Goal: Information Seeking & Learning: Learn about a topic

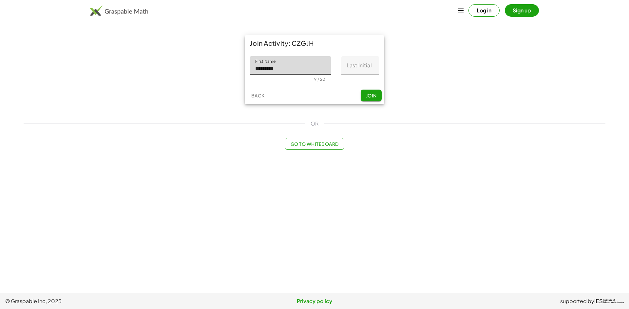
type input "*********"
click at [359, 62] on input "Last Initial" at bounding box center [360, 65] width 38 height 18
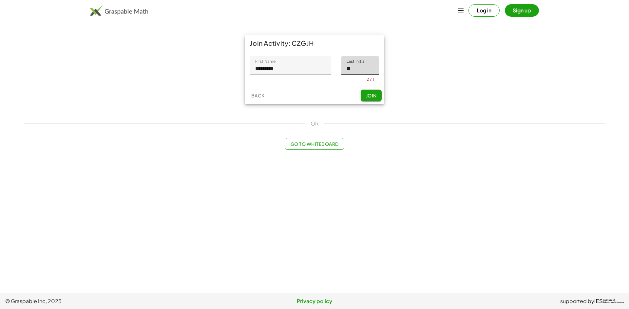
click at [370, 93] on div "Back Join" at bounding box center [315, 95] width 140 height 17
click at [360, 66] on input "**" at bounding box center [360, 65] width 38 height 18
type input "*"
click at [372, 102] on div "Back Join" at bounding box center [315, 100] width 140 height 17
click at [370, 99] on button "Join" at bounding box center [371, 96] width 21 height 12
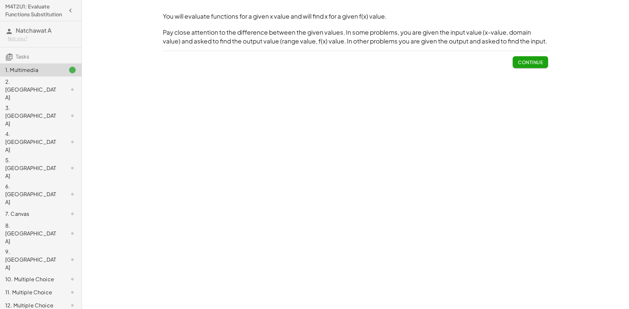
click at [537, 62] on span "Continue" at bounding box center [530, 62] width 25 height 6
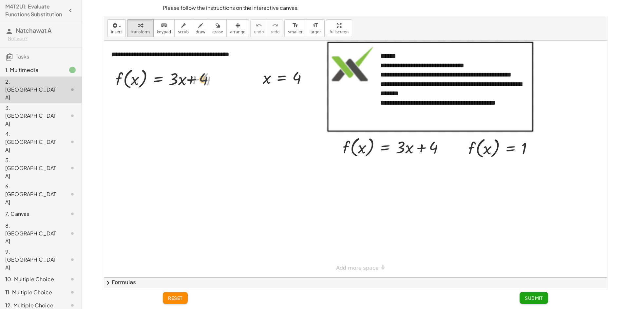
drag, startPoint x: 205, startPoint y: 79, endPoint x: 196, endPoint y: 79, distance: 8.8
click at [196, 79] on div at bounding box center [168, 78] width 113 height 25
click at [197, 78] on div at bounding box center [168, 78] width 113 height 25
drag, startPoint x: 196, startPoint y: 79, endPoint x: 184, endPoint y: 80, distance: 11.5
click at [196, 79] on div at bounding box center [168, 78] width 113 height 25
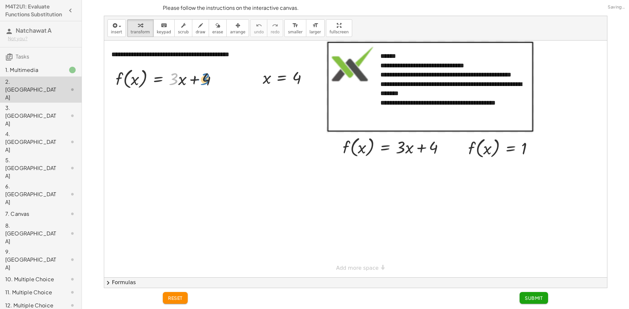
drag, startPoint x: 177, startPoint y: 77, endPoint x: 209, endPoint y: 77, distance: 32.4
click at [209, 77] on div at bounding box center [168, 78] width 113 height 25
drag, startPoint x: 181, startPoint y: 78, endPoint x: 135, endPoint y: 79, distance: 46.5
click at [133, 79] on div at bounding box center [168, 78] width 113 height 25
drag, startPoint x: 173, startPoint y: 83, endPoint x: 185, endPoint y: 84, distance: 12.2
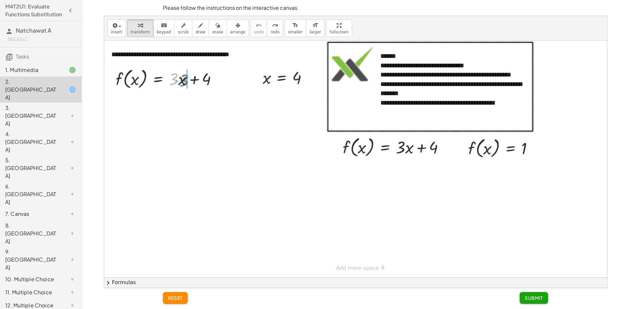
click at [185, 84] on div at bounding box center [168, 78] width 113 height 25
click at [173, 104] on div at bounding box center [168, 103] width 113 height 25
drag, startPoint x: 173, startPoint y: 104, endPoint x: 186, endPoint y: 104, distance: 13.4
click at [180, 302] on button "reset" at bounding box center [175, 298] width 25 height 12
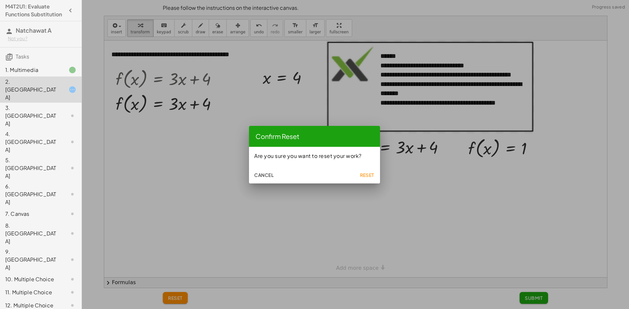
click at [361, 177] on span "Reset" at bounding box center [367, 175] width 14 height 6
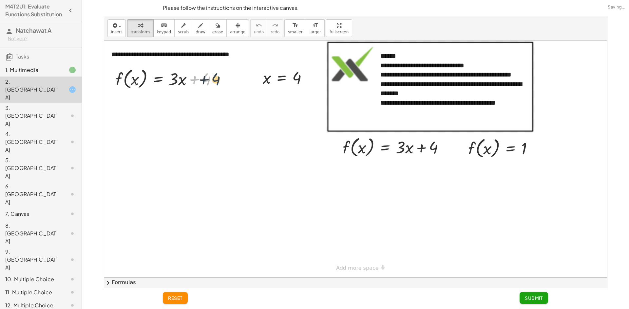
drag, startPoint x: 204, startPoint y: 82, endPoint x: 217, endPoint y: 82, distance: 13.1
click at [217, 82] on div at bounding box center [168, 78] width 113 height 25
drag, startPoint x: 135, startPoint y: 80, endPoint x: 186, endPoint y: 82, distance: 50.5
click at [186, 82] on div at bounding box center [168, 78] width 113 height 25
drag, startPoint x: 119, startPoint y: 77, endPoint x: 124, endPoint y: 77, distance: 5.3
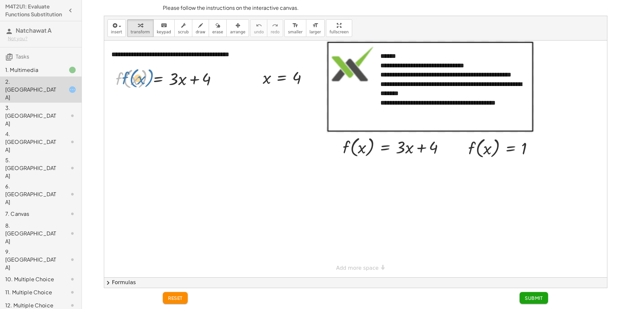
click at [124, 77] on div at bounding box center [168, 78] width 113 height 25
click at [194, 83] on div at bounding box center [168, 78] width 113 height 25
click at [180, 79] on div at bounding box center [168, 78] width 113 height 25
drag, startPoint x: 185, startPoint y: 81, endPoint x: 223, endPoint y: 84, distance: 38.8
click at [223, 84] on div at bounding box center [168, 78] width 113 height 25
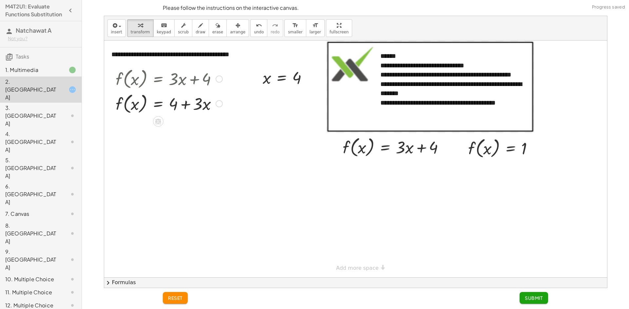
click at [190, 101] on div at bounding box center [168, 103] width 113 height 25
click at [191, 104] on div at bounding box center [168, 103] width 113 height 25
drag, startPoint x: 172, startPoint y: 103, endPoint x: 209, endPoint y: 101, distance: 36.4
click at [209, 101] on div at bounding box center [168, 103] width 113 height 25
click at [182, 108] on div at bounding box center [168, 103] width 113 height 25
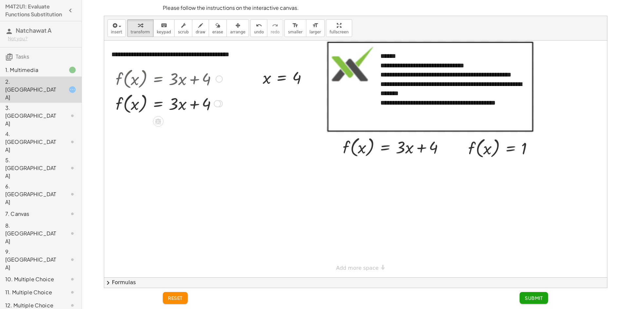
click at [182, 108] on div at bounding box center [168, 103] width 113 height 25
click at [170, 302] on button "reset" at bounding box center [175, 298] width 25 height 12
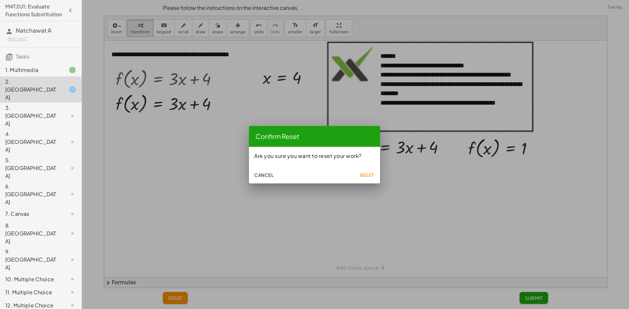
click at [370, 173] on span "Reset" at bounding box center [367, 175] width 14 height 6
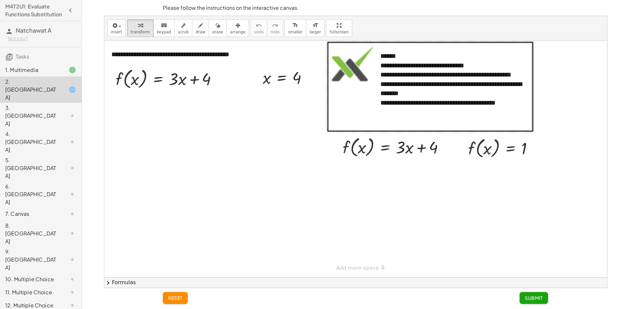
click at [52, 74] on div "1. Multimedia" at bounding box center [31, 70] width 53 height 8
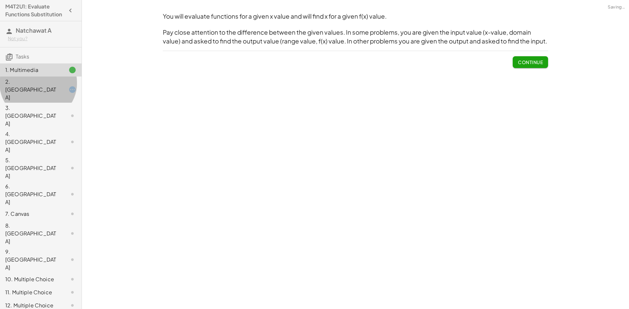
click at [58, 90] on div at bounding box center [67, 90] width 18 height 8
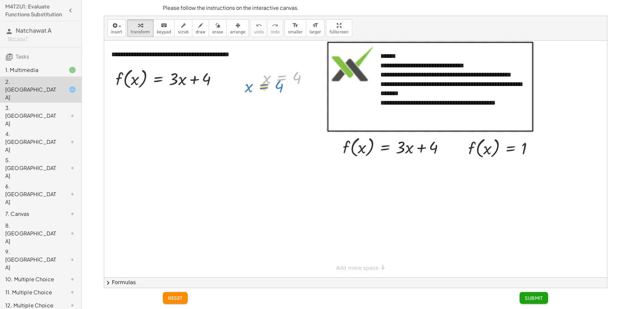
drag, startPoint x: 290, startPoint y: 82, endPoint x: 282, endPoint y: 88, distance: 9.8
click at [282, 88] on div at bounding box center [287, 78] width 57 height 22
drag, startPoint x: 185, startPoint y: 82, endPoint x: 177, endPoint y: 83, distance: 8.5
click at [177, 83] on div at bounding box center [168, 78] width 113 height 25
click at [204, 81] on div at bounding box center [168, 78] width 113 height 25
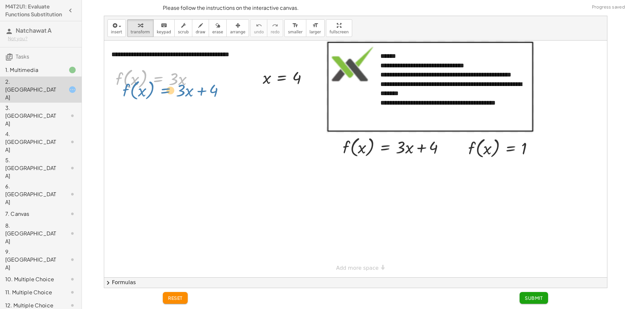
drag, startPoint x: 169, startPoint y: 80, endPoint x: 168, endPoint y: 94, distance: 14.4
click at [168, 94] on div "**********" at bounding box center [355, 159] width 503 height 237
click at [159, 97] on icon at bounding box center [158, 97] width 6 height 6
click at [134, 94] on span "+" at bounding box center [132, 96] width 4 height 9
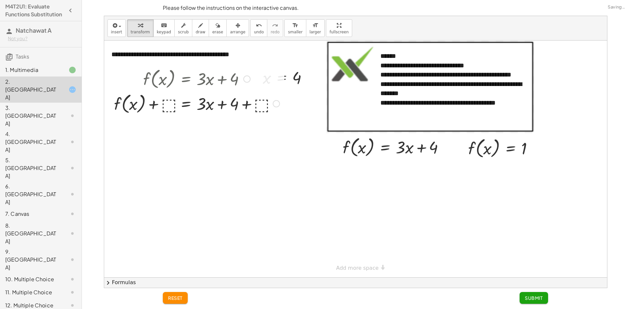
drag, startPoint x: 217, startPoint y: 82, endPoint x: 205, endPoint y: 85, distance: 12.0
click at [205, 85] on div at bounding box center [197, 78] width 172 height 25
click at [171, 106] on div at bounding box center [197, 103] width 172 height 25
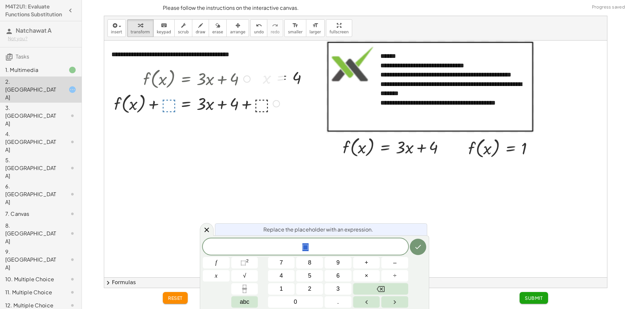
drag, startPoint x: 285, startPoint y: 170, endPoint x: 263, endPoint y: 157, distance: 25.1
click at [284, 169] on div at bounding box center [355, 159] width 503 height 237
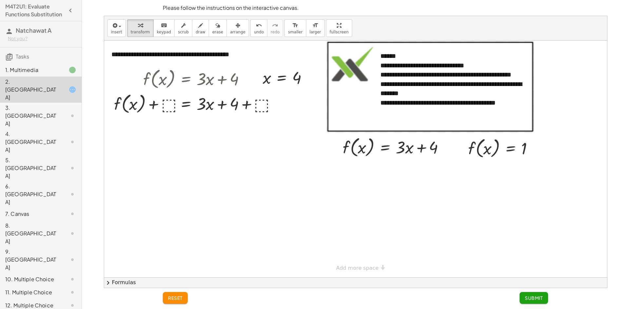
click at [183, 295] on button "reset" at bounding box center [175, 298] width 25 height 12
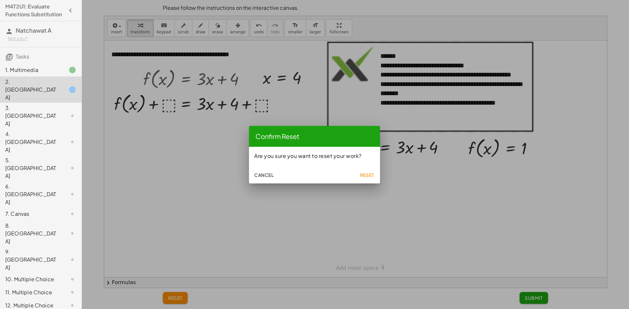
click at [367, 175] on span "Reset" at bounding box center [367, 175] width 14 height 6
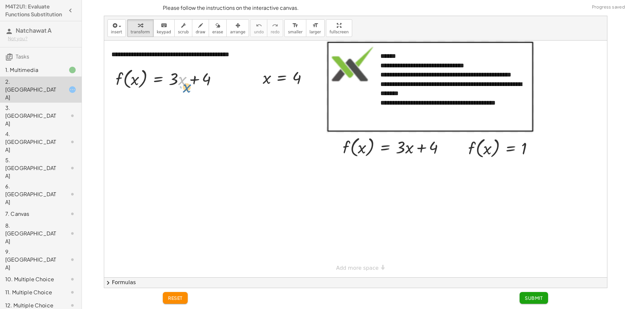
drag, startPoint x: 184, startPoint y: 82, endPoint x: 181, endPoint y: 83, distance: 3.7
click at [188, 87] on div at bounding box center [168, 78] width 113 height 25
drag, startPoint x: 202, startPoint y: 79, endPoint x: 170, endPoint y: 80, distance: 31.4
click at [170, 80] on div at bounding box center [168, 78] width 113 height 25
drag, startPoint x: 195, startPoint y: 101, endPoint x: 170, endPoint y: 101, distance: 24.9
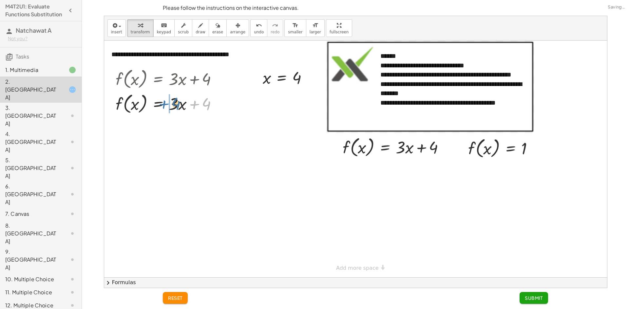
drag, startPoint x: 211, startPoint y: 105, endPoint x: 178, endPoint y: 105, distance: 32.4
click at [178, 105] on div at bounding box center [168, 103] width 113 height 25
drag, startPoint x: 206, startPoint y: 104, endPoint x: 170, endPoint y: 105, distance: 36.0
click at [196, 108] on div at bounding box center [168, 103] width 113 height 25
click at [192, 102] on div at bounding box center [168, 103] width 113 height 25
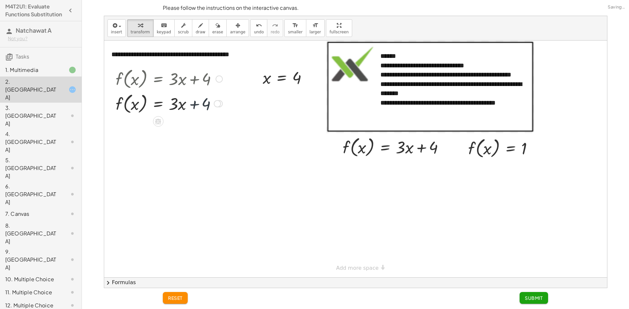
click at [192, 102] on div at bounding box center [168, 103] width 113 height 25
click at [179, 103] on div at bounding box center [168, 103] width 113 height 25
drag, startPoint x: 174, startPoint y: 102, endPoint x: 182, endPoint y: 101, distance: 8.2
click at [182, 101] on div at bounding box center [168, 103] width 113 height 25
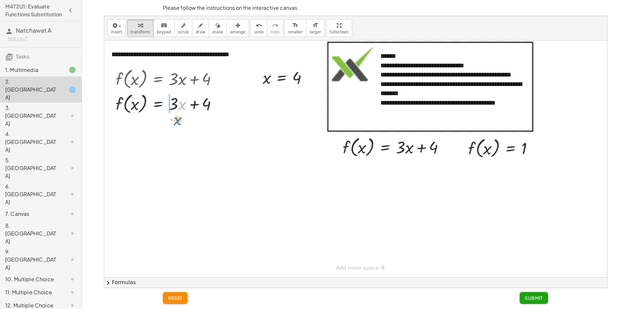
drag, startPoint x: 183, startPoint y: 110, endPoint x: 180, endPoint y: 115, distance: 5.4
drag, startPoint x: 181, startPoint y: 103, endPoint x: 172, endPoint y: 105, distance: 9.1
click at [172, 105] on div at bounding box center [168, 103] width 113 height 25
click at [204, 106] on div at bounding box center [168, 103] width 113 height 25
click at [214, 103] on div at bounding box center [217, 103] width 7 height 7
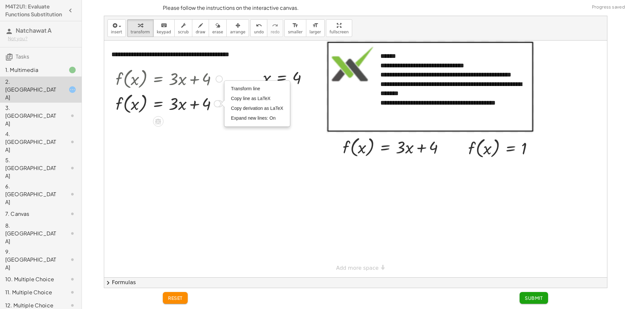
click at [214, 103] on div "Transform line Copy line as LaTeX Copy derivation as LaTeX Expand new lines: On" at bounding box center [217, 103] width 7 height 7
click at [212, 111] on div at bounding box center [168, 103] width 113 height 25
click at [254, 34] on span "undo" at bounding box center [259, 32] width 10 height 5
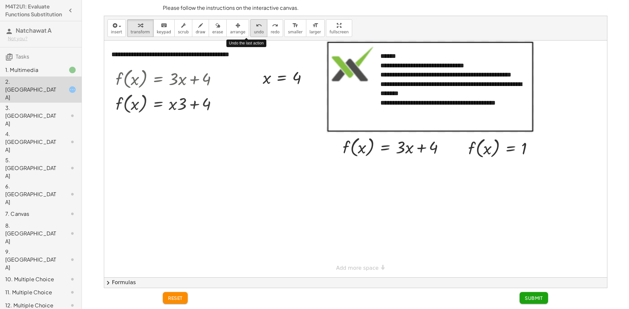
click at [250, 35] on button "undo undo" at bounding box center [258, 28] width 17 height 18
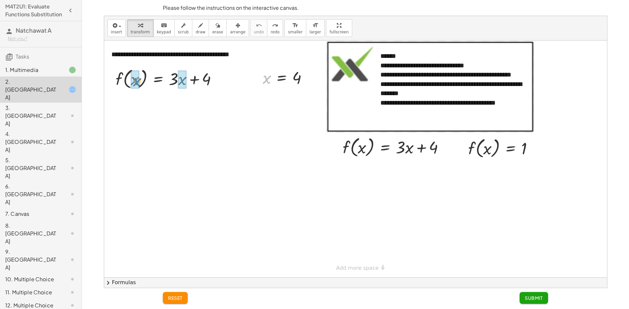
drag, startPoint x: 265, startPoint y: 82, endPoint x: 137, endPoint y: 84, distance: 128.7
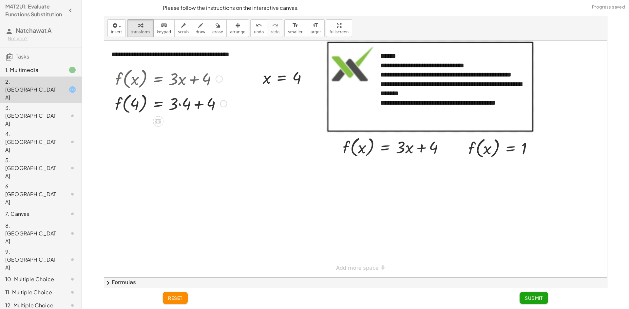
click at [180, 104] on div at bounding box center [171, 103] width 119 height 25
click at [191, 129] on div at bounding box center [171, 128] width 119 height 25
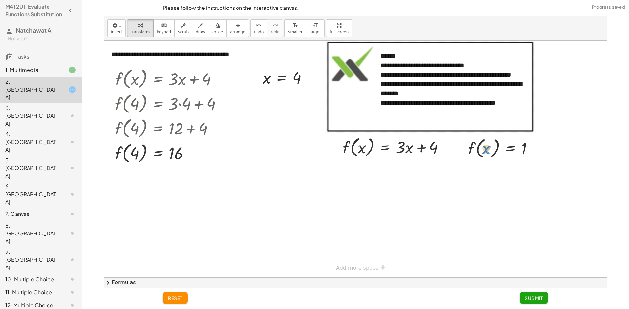
drag, startPoint x: 477, startPoint y: 158, endPoint x: 486, endPoint y: 149, distance: 12.3
click at [486, 149] on div at bounding box center [503, 148] width 77 height 25
drag, startPoint x: 470, startPoint y: 150, endPoint x: 348, endPoint y: 148, distance: 122.5
drag, startPoint x: 432, startPoint y: 169, endPoint x: 377, endPoint y: 169, distance: 55.3
click at [377, 169] on div at bounding box center [395, 170] width 113 height 22
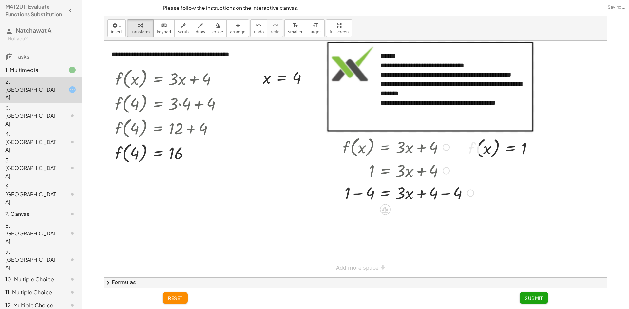
click at [354, 192] on div at bounding box center [408, 193] width 138 height 22
click at [411, 214] on div at bounding box center [408, 215] width 138 height 22
click at [435, 219] on div at bounding box center [408, 215] width 138 height 22
click at [534, 296] on span "Submit" at bounding box center [534, 298] width 18 height 6
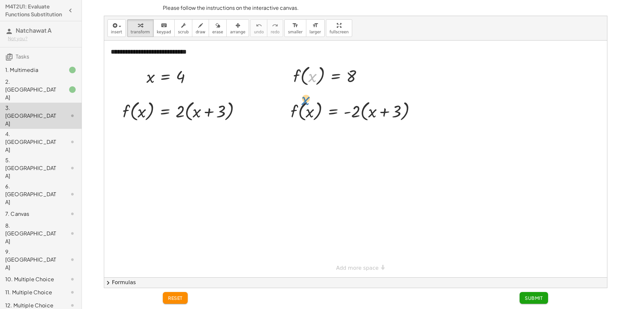
drag, startPoint x: 310, startPoint y: 80, endPoint x: 317, endPoint y: 61, distance: 20.4
click at [315, 69] on div at bounding box center [330, 75] width 81 height 25
drag, startPoint x: 299, startPoint y: 75, endPoint x: 291, endPoint y: 107, distance: 33.2
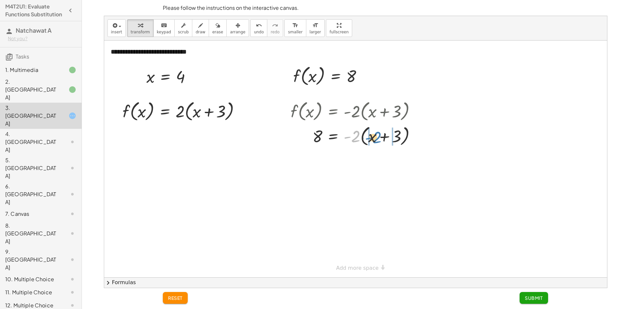
drag, startPoint x: 358, startPoint y: 139, endPoint x: 379, endPoint y: 140, distance: 21.3
click at [379, 140] on div at bounding box center [355, 135] width 137 height 25
click at [376, 158] on div at bounding box center [357, 159] width 141 height 22
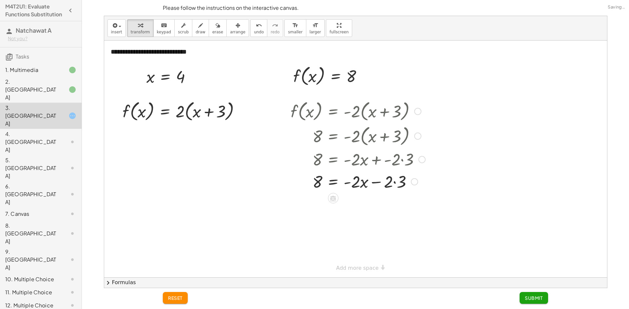
click at [394, 182] on div at bounding box center [357, 181] width 141 height 22
click at [361, 205] on div at bounding box center [357, 204] width 141 height 22
drag, startPoint x: 384, startPoint y: 205, endPoint x: 314, endPoint y: 204, distance: 69.4
click at [314, 204] on div at bounding box center [357, 204] width 141 height 22
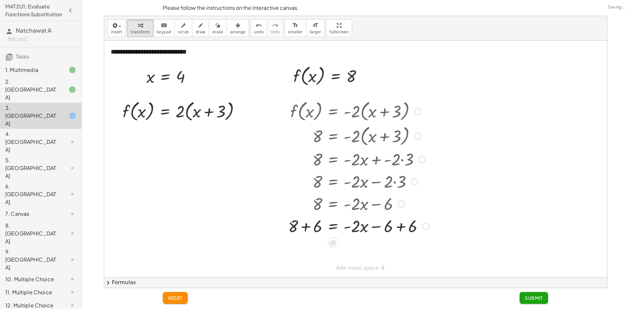
click at [307, 227] on div at bounding box center [358, 226] width 147 height 22
click at [371, 251] on div at bounding box center [358, 248] width 147 height 22
click at [402, 252] on div at bounding box center [358, 248] width 147 height 22
drag, startPoint x: 352, startPoint y: 251, endPoint x: 317, endPoint y: 272, distance: 41.1
click at [317, 260] on div at bounding box center [358, 248] width 147 height 33
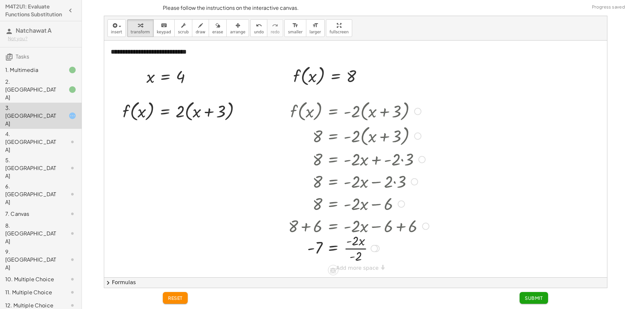
click at [359, 259] on div at bounding box center [358, 248] width 147 height 33
drag, startPoint x: 148, startPoint y: 82, endPoint x: 137, endPoint y: 113, distance: 33.4
click at [137, 113] on div "**********" at bounding box center [355, 159] width 503 height 237
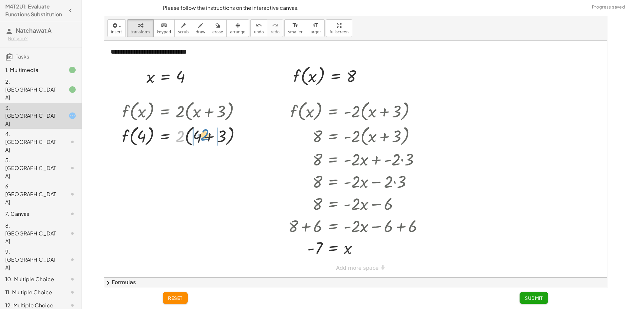
drag, startPoint x: 182, startPoint y: 138, endPoint x: 207, endPoint y: 137, distance: 24.6
click at [207, 137] on div at bounding box center [184, 135] width 131 height 25
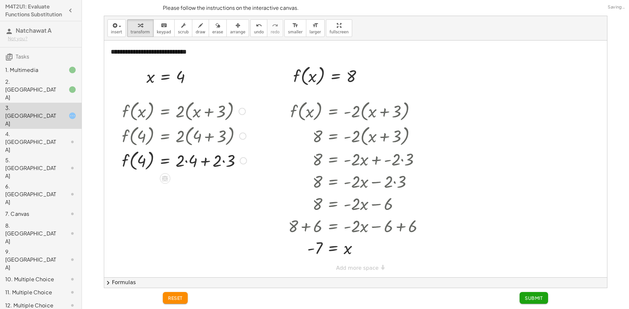
click at [186, 160] on div at bounding box center [184, 160] width 131 height 25
click at [216, 165] on div at bounding box center [184, 160] width 131 height 25
click at [190, 186] on div at bounding box center [184, 185] width 131 height 25
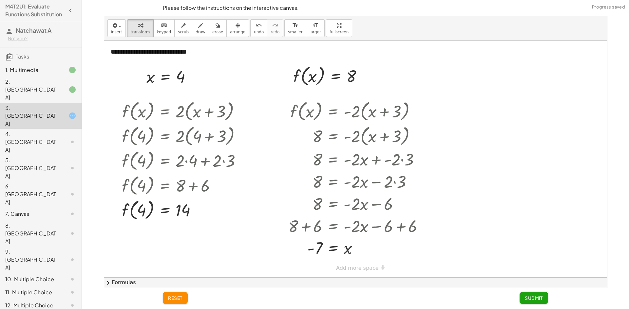
click at [540, 301] on span "Submit" at bounding box center [534, 298] width 18 height 6
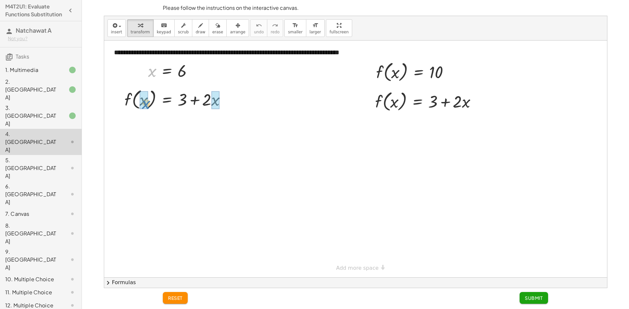
drag, startPoint x: 150, startPoint y: 73, endPoint x: 144, endPoint y: 105, distance: 32.6
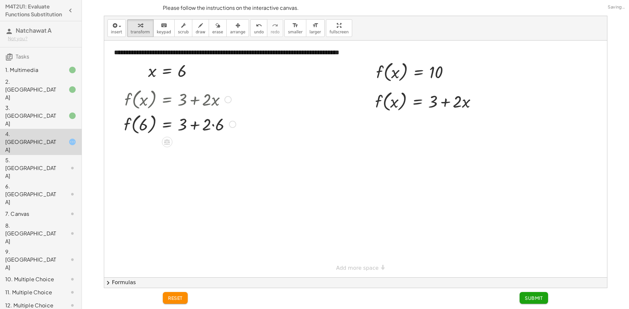
click at [197, 126] on div at bounding box center [180, 124] width 119 height 25
click at [210, 124] on div at bounding box center [180, 124] width 119 height 25
click at [213, 125] on div at bounding box center [180, 124] width 119 height 25
click at [167, 100] on div "f ( , x ) = + 3 + · 2 · x f ( , 6 ) = + 3 + · 2 · 6 f ( , ) = + 3 + 6 12" at bounding box center [167, 100] width 0 height 0
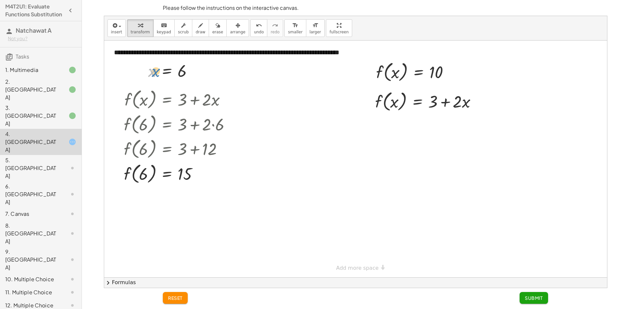
click at [155, 78] on div at bounding box center [173, 71] width 57 height 22
drag, startPoint x: 378, startPoint y: 76, endPoint x: 375, endPoint y: 106, distance: 30.6
click at [444, 128] on div at bounding box center [428, 125] width 113 height 22
drag, startPoint x: 433, startPoint y: 124, endPoint x: 384, endPoint y: 128, distance: 49.3
click at [384, 128] on div at bounding box center [428, 125] width 113 height 22
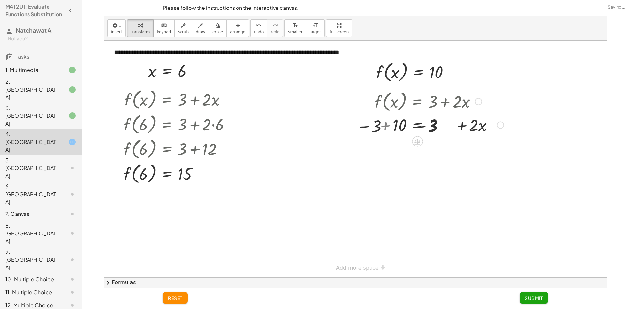
click at [397, 128] on div at bounding box center [428, 125] width 157 height 22
click at [417, 102] on div "f ( , x ) = + 3 + · 2 · x 10 = + 3 + · 2 · x − 3 + 10 = + 3 − 3 + · 2 · x = + ·…" at bounding box center [417, 102] width 0 height 0
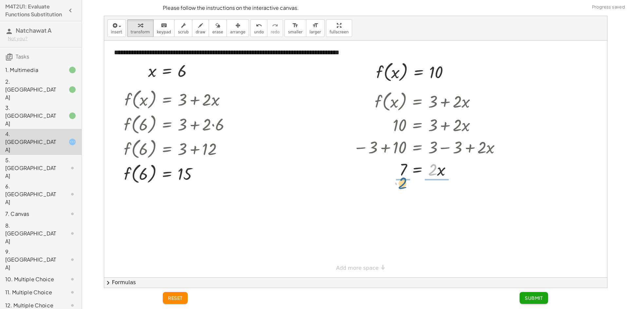
drag, startPoint x: 436, startPoint y: 174, endPoint x: 403, endPoint y: 187, distance: 35.2
click at [402, 182] on div at bounding box center [428, 196] width 157 height 33
click at [254, 34] on span "undo" at bounding box center [259, 32] width 10 height 5
drag, startPoint x: 429, startPoint y: 169, endPoint x: 408, endPoint y: 185, distance: 26.2
click at [439, 199] on div at bounding box center [428, 196] width 157 height 33
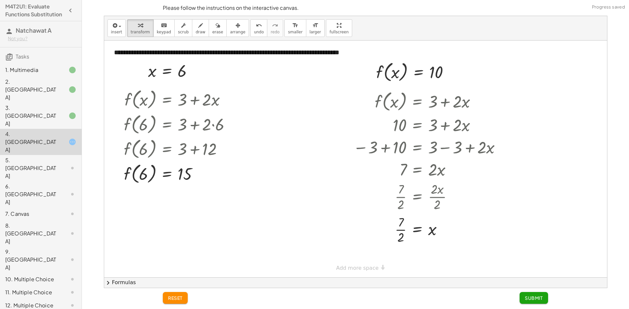
click at [533, 299] on span "Submit" at bounding box center [534, 298] width 18 height 6
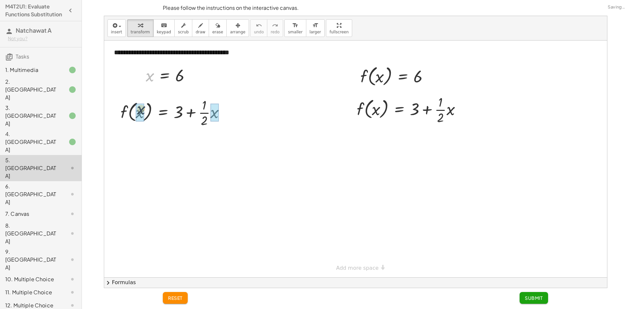
drag, startPoint x: 149, startPoint y: 76, endPoint x: 140, endPoint y: 117, distance: 41.7
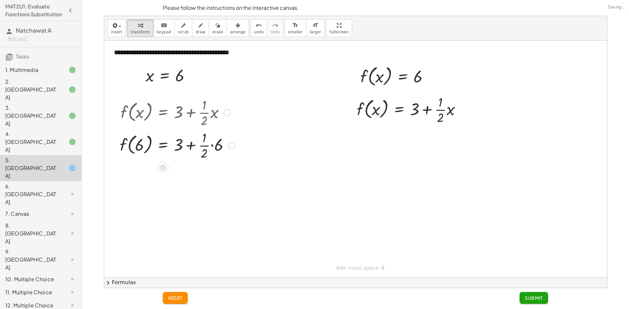
click at [209, 146] on div at bounding box center [177, 145] width 121 height 33
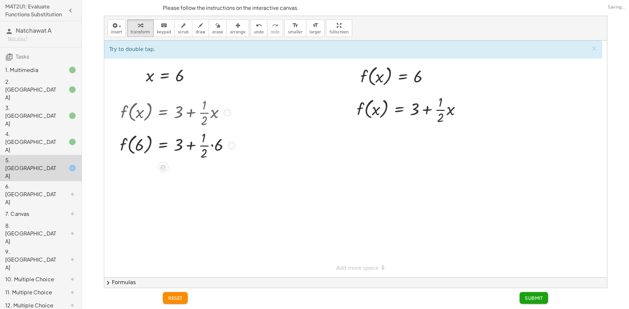
click at [210, 146] on div at bounding box center [177, 145] width 121 height 33
click at [212, 145] on div at bounding box center [177, 145] width 121 height 33
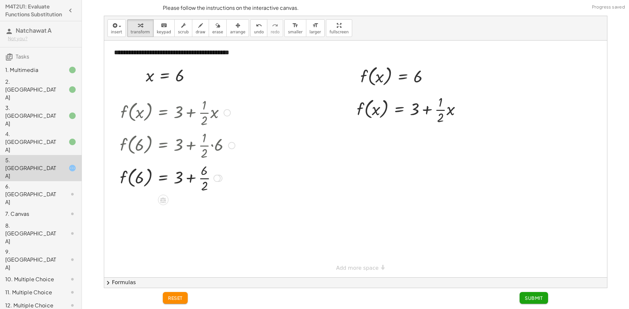
click at [204, 166] on div at bounding box center [177, 177] width 121 height 33
click at [204, 176] on div at bounding box center [177, 177] width 121 height 33
click at [197, 181] on div at bounding box center [177, 179] width 121 height 25
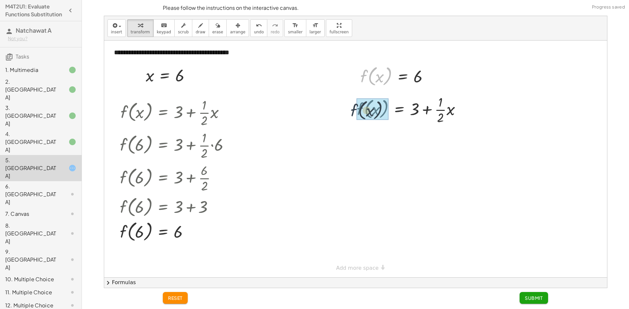
drag, startPoint x: 354, startPoint y: 95, endPoint x: 353, endPoint y: 110, distance: 15.1
click at [353, 110] on div "**********" at bounding box center [355, 159] width 503 height 237
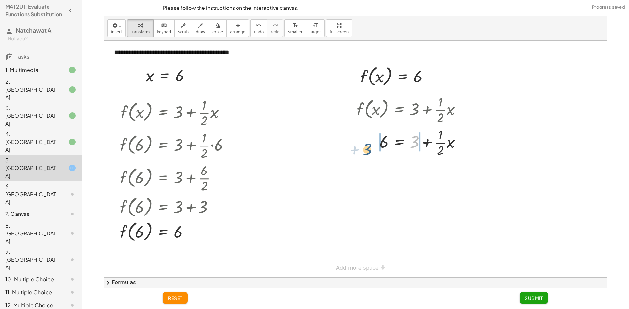
drag, startPoint x: 416, startPoint y: 140, endPoint x: 367, endPoint y: 148, distance: 48.7
click at [367, 148] on div at bounding box center [411, 142] width 116 height 33
click at [385, 149] on div at bounding box center [413, 142] width 155 height 33
click at [419, 147] on div at bounding box center [423, 142] width 141 height 33
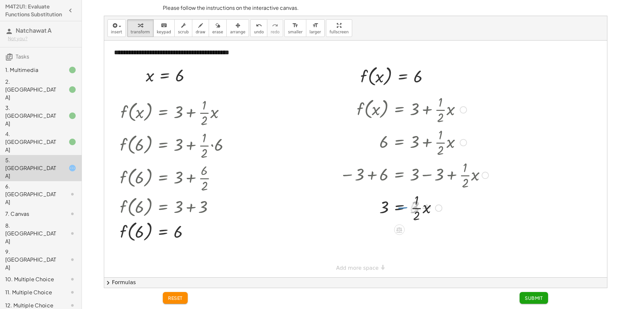
click at [422, 203] on div at bounding box center [413, 207] width 155 height 33
drag, startPoint x: 414, startPoint y: 237, endPoint x: 417, endPoint y: 240, distance: 4.2
click at [417, 240] on div at bounding box center [413, 240] width 155 height 33
drag, startPoint x: 416, startPoint y: 249, endPoint x: 385, endPoint y: 243, distance: 30.9
click at [385, 243] on div at bounding box center [413, 240] width 155 height 33
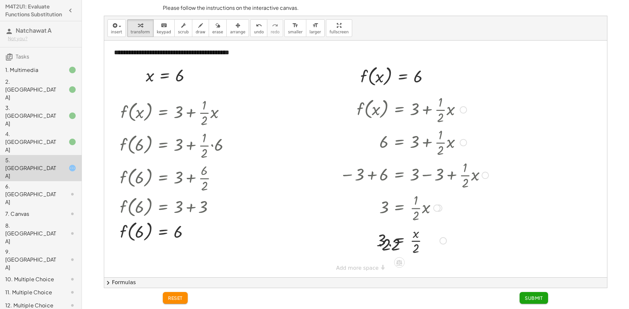
click at [391, 241] on div at bounding box center [413, 240] width 155 height 33
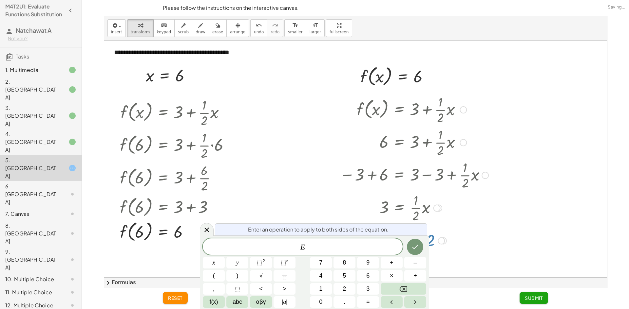
drag, startPoint x: 324, startPoint y: 187, endPoint x: 347, endPoint y: 203, distance: 29.2
click at [324, 187] on div at bounding box center [355, 159] width 503 height 237
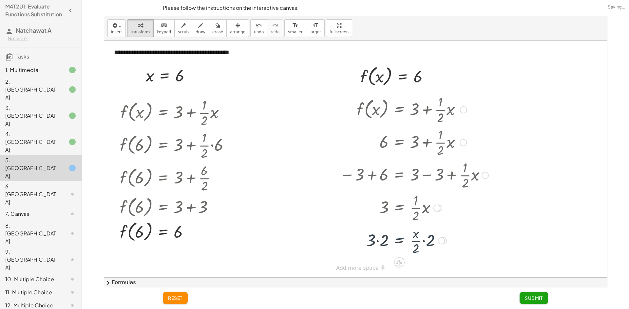
click at [374, 235] on div at bounding box center [413, 240] width 155 height 33
click at [378, 238] on div at bounding box center [413, 240] width 155 height 33
click at [426, 245] on div at bounding box center [413, 240] width 155 height 33
click at [251, 30] on button "undo undo" at bounding box center [258, 28] width 17 height 18
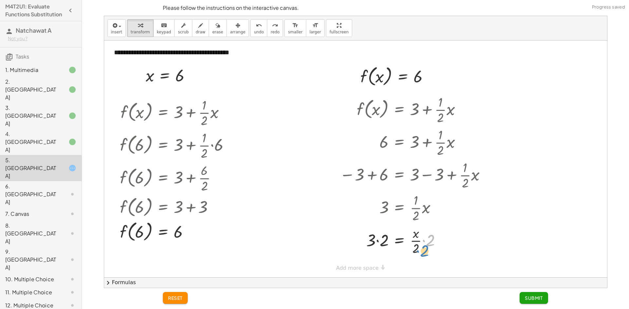
click at [428, 243] on div at bounding box center [407, 240] width 168 height 33
drag, startPoint x: 427, startPoint y: 244, endPoint x: 412, endPoint y: 257, distance: 20.2
click at [378, 240] on div at bounding box center [413, 241] width 155 height 22
click at [530, 299] on span "Submit" at bounding box center [534, 298] width 18 height 6
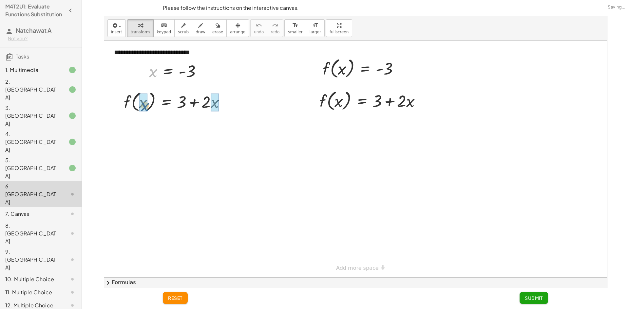
drag, startPoint x: 153, startPoint y: 71, endPoint x: 145, endPoint y: 105, distance: 35.3
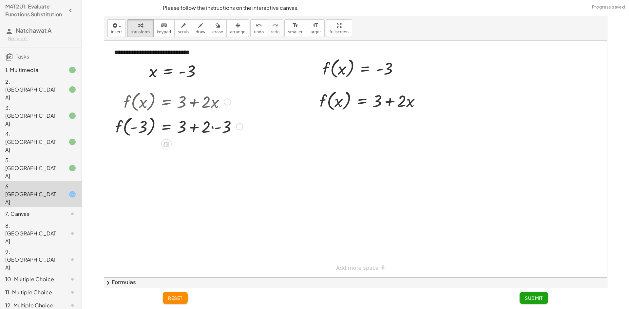
click at [0, 0] on div "f ( , x ) = + 3 + · 2 · x f ( , ) = + 3 + · 2 · - 3 - 3" at bounding box center [0, 0] width 0 height 0
click at [193, 131] on div at bounding box center [179, 126] width 134 height 25
click at [217, 130] on div at bounding box center [179, 126] width 134 height 25
click at [203, 129] on div at bounding box center [173, 126] width 122 height 25
click at [193, 131] on div at bounding box center [179, 127] width 134 height 25
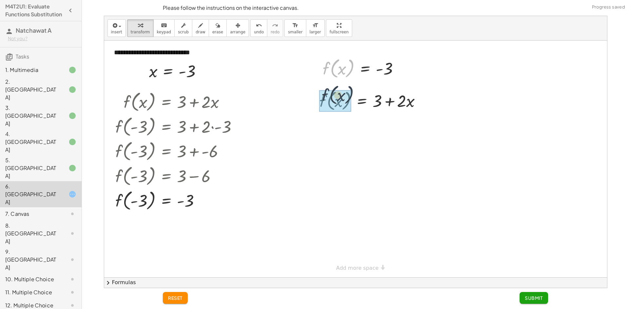
drag, startPoint x: 329, startPoint y: 70, endPoint x: 328, endPoint y: 101, distance: 30.1
click at [362, 101] on div "f ( , x ) = + 3 + · 2 · x = + 3 + · 2 · x - 3" at bounding box center [362, 101] width 0 height 0
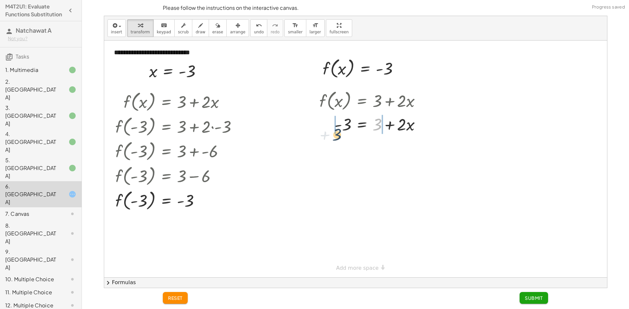
drag, startPoint x: 377, startPoint y: 124, endPoint x: 334, endPoint y: 133, distance: 44.2
click at [334, 133] on div at bounding box center [372, 124] width 113 height 22
click at [334, 131] on div at bounding box center [375, 124] width 153 height 22
click at [371, 128] on div at bounding box center [385, 124] width 138 height 22
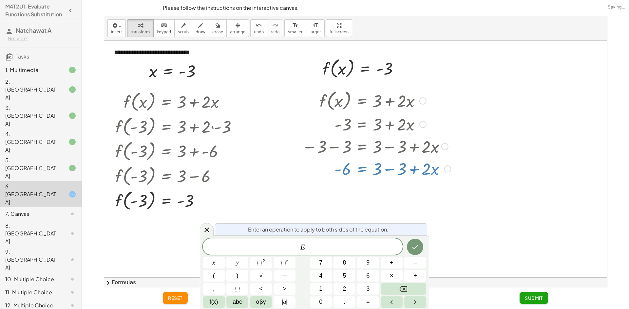
click at [314, 188] on div at bounding box center [355, 159] width 503 height 237
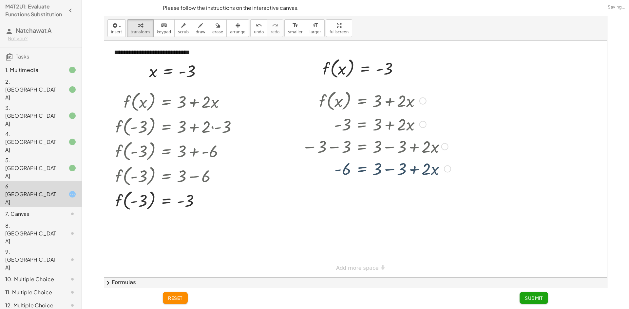
click at [400, 169] on div at bounding box center [376, 169] width 155 height 22
drag, startPoint x: 375, startPoint y: 170, endPoint x: 347, endPoint y: 186, distance: 32.0
click at [346, 183] on div at bounding box center [375, 168] width 153 height 33
click at [383, 205] on div at bounding box center [375, 195] width 153 height 33
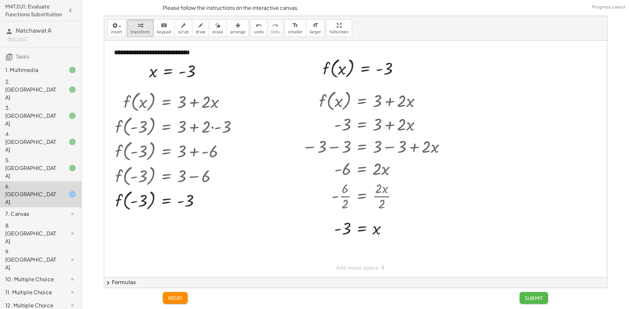
click at [530, 300] on span "Submit" at bounding box center [534, 298] width 18 height 6
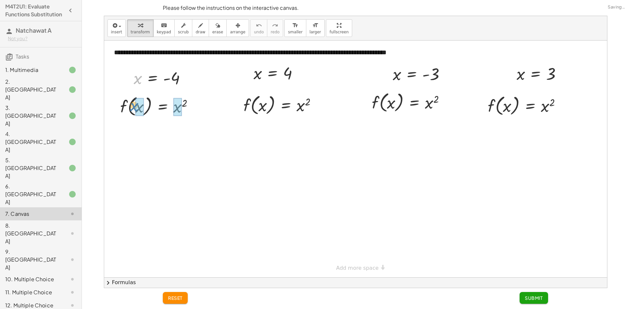
drag, startPoint x: 134, startPoint y: 101, endPoint x: 138, endPoint y: 108, distance: 7.6
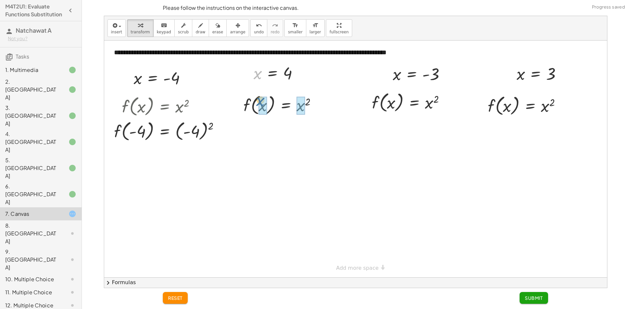
drag, startPoint x: 256, startPoint y: 78, endPoint x: 259, endPoint y: 105, distance: 27.3
click at [141, 129] on div at bounding box center [170, 131] width 118 height 25
drag, startPoint x: 192, startPoint y: 130, endPoint x: 180, endPoint y: 129, distance: 11.8
click at [191, 128] on div at bounding box center [170, 131] width 118 height 25
drag, startPoint x: 129, startPoint y: 133, endPoint x: 124, endPoint y: 135, distance: 5.3
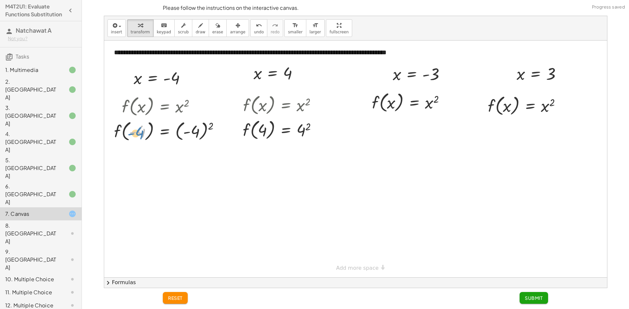
click at [124, 135] on div at bounding box center [170, 131] width 118 height 25
drag, startPoint x: 207, startPoint y: 133, endPoint x: 196, endPoint y: 134, distance: 11.5
click at [196, 134] on div at bounding box center [170, 131] width 118 height 25
click at [185, 154] on div at bounding box center [170, 155] width 118 height 25
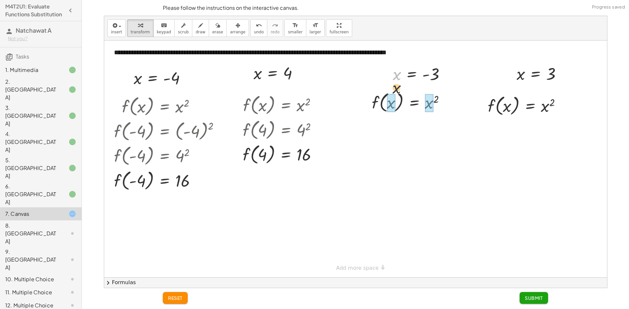
drag, startPoint x: 397, startPoint y: 80, endPoint x: 394, endPoint y: 109, distance: 29.7
drag, startPoint x: 462, startPoint y: 97, endPoint x: 448, endPoint y: 105, distance: 16.2
click at [448, 105] on div at bounding box center [419, 102] width 118 height 25
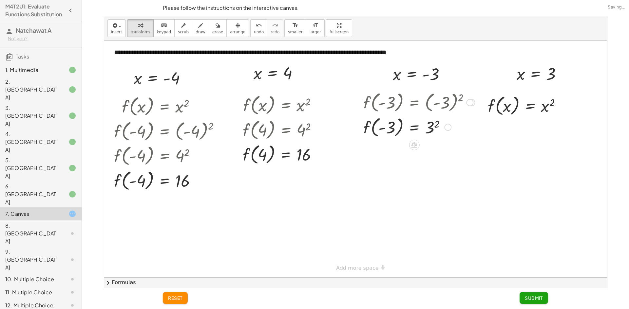
click at [437, 121] on div at bounding box center [419, 127] width 118 height 25
drag, startPoint x: 515, startPoint y: 77, endPoint x: 507, endPoint y: 108, distance: 31.9
drag, startPoint x: 552, startPoint y: 104, endPoint x: 545, endPoint y: 108, distance: 7.9
click at [535, 295] on button "Submit" at bounding box center [533, 298] width 28 height 12
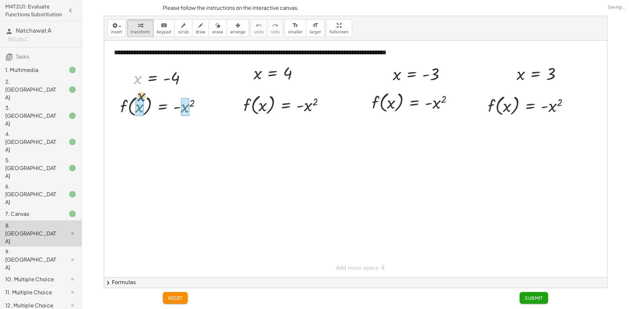
drag, startPoint x: 139, startPoint y: 86, endPoint x: 142, endPoint y: 104, distance: 18.0
drag, startPoint x: 216, startPoint y: 105, endPoint x: 208, endPoint y: 110, distance: 10.0
click at [208, 110] on div at bounding box center [173, 106] width 125 height 25
click at [208, 110] on div at bounding box center [161, 106] width 101 height 25
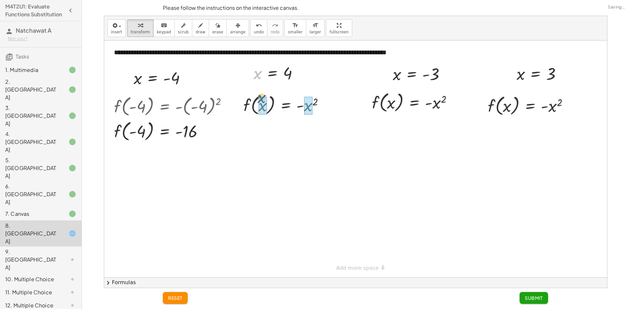
drag, startPoint x: 258, startPoint y: 81, endPoint x: 267, endPoint y: 100, distance: 20.8
drag, startPoint x: 313, startPoint y: 99, endPoint x: 311, endPoint y: 105, distance: 6.2
click at [310, 105] on div at bounding box center [286, 104] width 94 height 25
drag, startPoint x: 463, startPoint y: 95, endPoint x: 452, endPoint y: 102, distance: 13.4
click at [452, 102] on div at bounding box center [423, 102] width 126 height 25
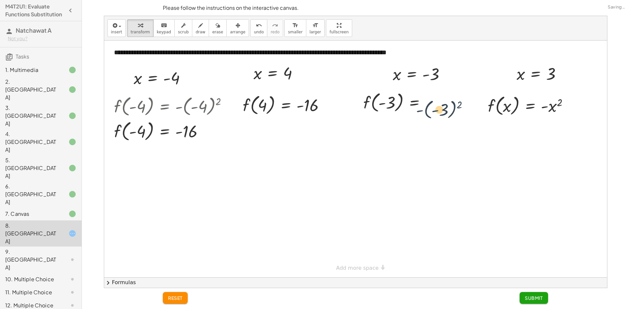
drag, startPoint x: 460, startPoint y: 104, endPoint x: 465, endPoint y: 97, distance: 8.2
click at [460, 100] on div at bounding box center [423, 102] width 126 height 25
drag, startPoint x: 464, startPoint y: 102, endPoint x: 454, endPoint y: 105, distance: 10.5
click at [454, 105] on div at bounding box center [423, 102] width 126 height 25
click at [453, 105] on div at bounding box center [455, 102] width 7 height 7
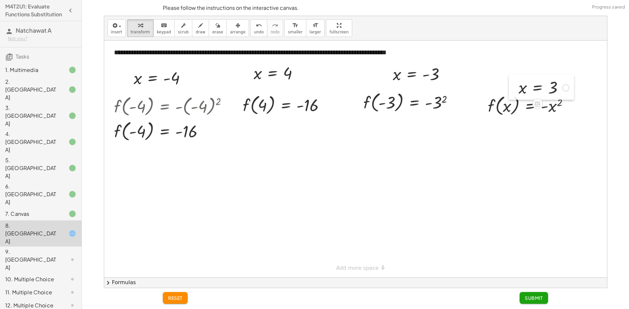
drag, startPoint x: 516, startPoint y: 78, endPoint x: 511, endPoint y: 79, distance: 5.5
click at [0, 0] on div at bounding box center [0, 0] width 0 height 0
drag, startPoint x: 510, startPoint y: 76, endPoint x: 514, endPoint y: 76, distance: 4.6
click at [0, 0] on div at bounding box center [0, 0] width 0 height 0
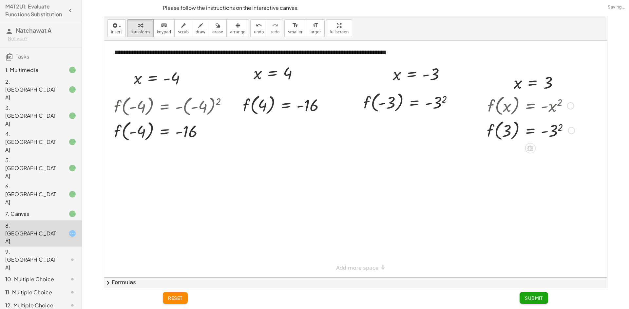
click at [558, 127] on div at bounding box center [530, 130] width 94 height 25
click at [440, 97] on div at bounding box center [411, 102] width 102 height 25
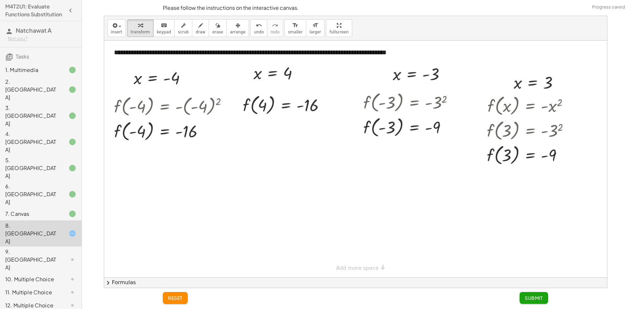
click at [538, 299] on span "Submit" at bounding box center [534, 298] width 18 height 6
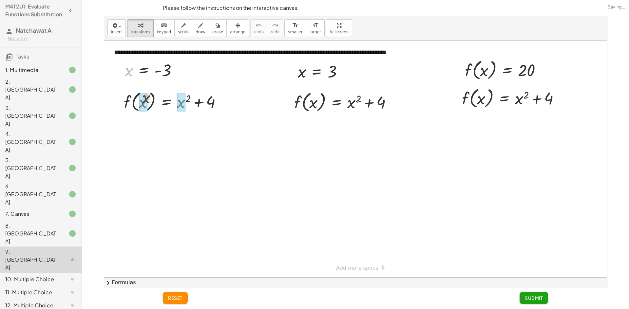
drag, startPoint x: 132, startPoint y: 76, endPoint x: 150, endPoint y: 102, distance: 31.4
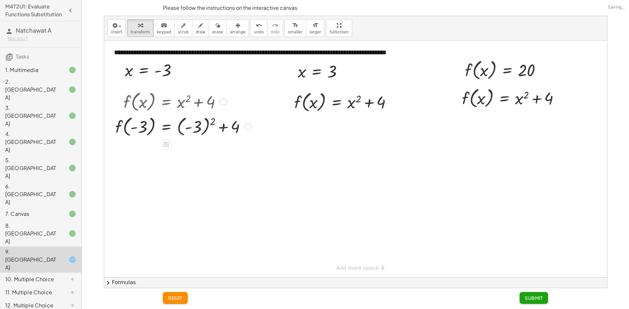
click at [211, 121] on div at bounding box center [183, 126] width 142 height 25
click at [193, 130] on div at bounding box center [183, 126] width 142 height 25
click at [197, 150] on div at bounding box center [183, 151] width 142 height 25
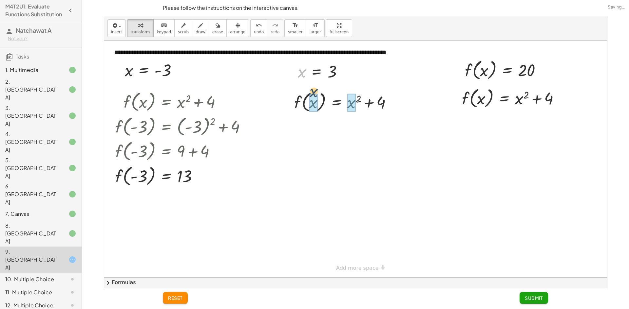
drag, startPoint x: 299, startPoint y: 72, endPoint x: 313, endPoint y: 98, distance: 29.7
drag, startPoint x: 360, startPoint y: 123, endPoint x: 357, endPoint y: 125, distance: 3.7
click at [364, 129] on div at bounding box center [345, 126] width 110 height 25
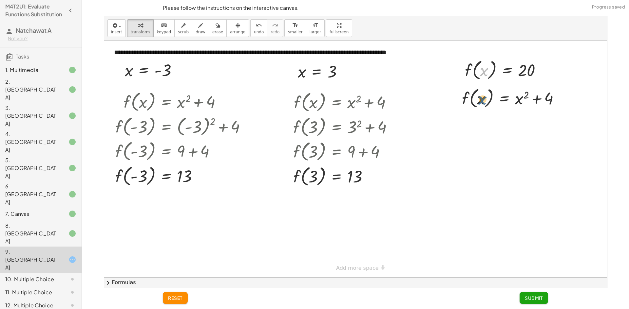
drag, startPoint x: 480, startPoint y: 92, endPoint x: 479, endPoint y: 102, distance: 10.2
drag, startPoint x: 471, startPoint y: 70, endPoint x: 473, endPoint y: 101, distance: 30.8
drag, startPoint x: 548, startPoint y: 119, endPoint x: 480, endPoint y: 126, distance: 68.2
click at [480, 126] on div at bounding box center [512, 121] width 109 height 22
click at [490, 125] on div at bounding box center [512, 121] width 156 height 22
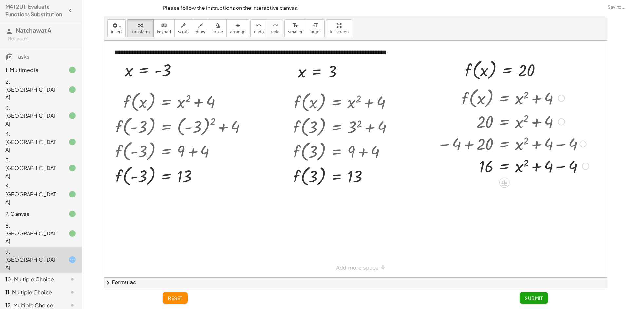
click at [541, 158] on div at bounding box center [513, 166] width 158 height 22
click at [573, 171] on div at bounding box center [513, 166] width 158 height 22
click at [539, 172] on div at bounding box center [512, 166] width 156 height 22
click at [524, 163] on div at bounding box center [512, 166] width 156 height 22
drag, startPoint x: 524, startPoint y: 163, endPoint x: 479, endPoint y: 167, distance: 45.4
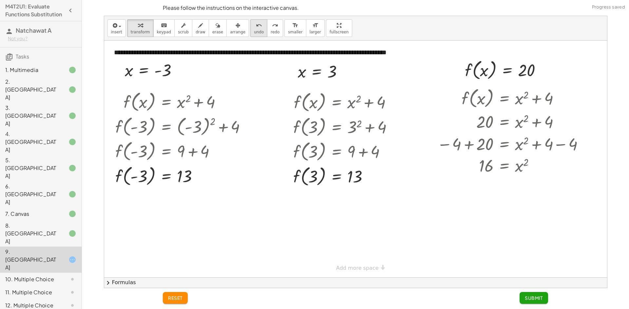
click at [256, 24] on icon "undo" at bounding box center [259, 26] width 6 height 8
click at [541, 298] on span "Submit" at bounding box center [534, 298] width 18 height 6
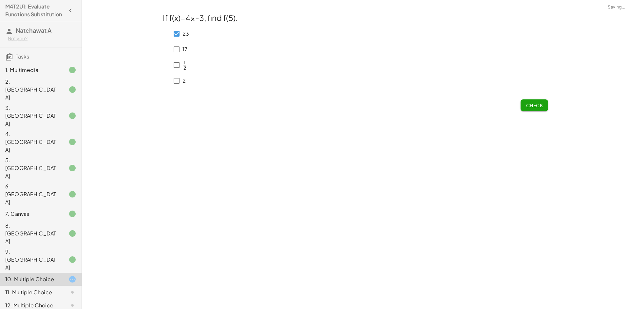
click at [544, 104] on button "Check" at bounding box center [534, 106] width 28 height 12
click at [544, 103] on button "Check" at bounding box center [534, 106] width 28 height 12
click at [523, 105] on button "Check" at bounding box center [534, 106] width 28 height 12
click at [530, 100] on button "Check" at bounding box center [534, 106] width 28 height 12
click at [528, 106] on span "Check" at bounding box center [534, 105] width 17 height 6
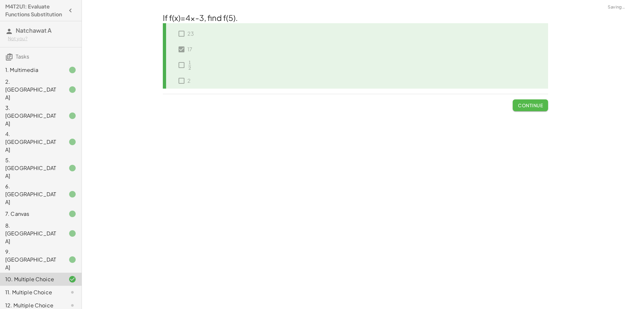
click at [526, 106] on span "Continue" at bounding box center [530, 105] width 25 height 6
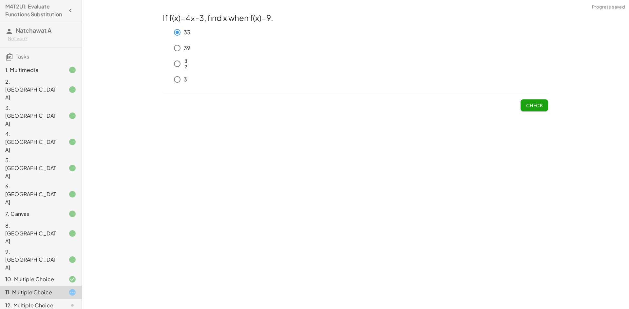
drag, startPoint x: 517, startPoint y: 100, endPoint x: 522, endPoint y: 103, distance: 5.9
click at [517, 101] on div "Check" at bounding box center [355, 102] width 385 height 17
click at [524, 104] on button "Check" at bounding box center [534, 106] width 28 height 12
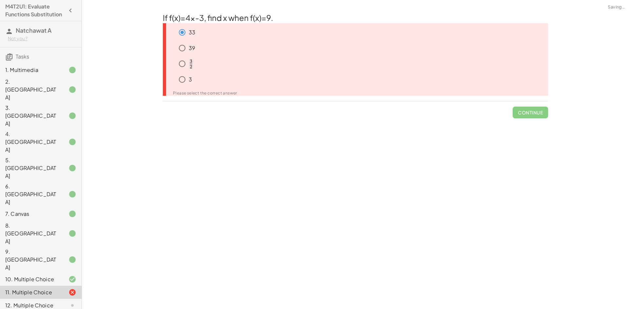
click at [523, 111] on span "Continue" at bounding box center [529, 110] width 35 height 17
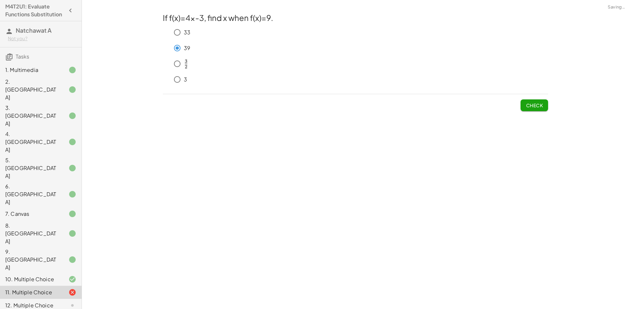
click at [541, 105] on span "Check" at bounding box center [534, 105] width 17 height 6
click at [517, 108] on div "Check" at bounding box center [355, 102] width 385 height 17
click at [524, 106] on button "Check" at bounding box center [534, 106] width 28 height 12
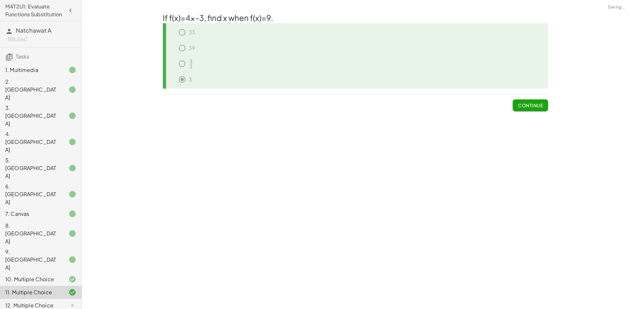
click at [521, 102] on button "Continue" at bounding box center [529, 106] width 35 height 12
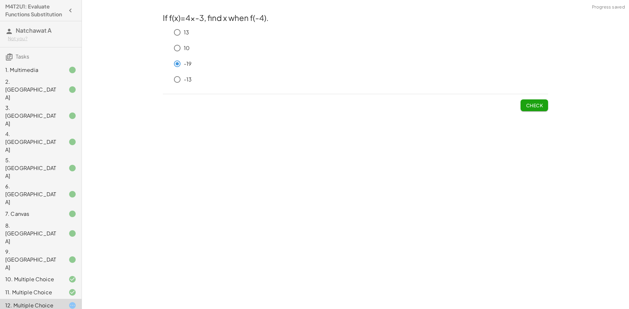
drag, startPoint x: 532, startPoint y: 107, endPoint x: 527, endPoint y: 109, distance: 5.4
click at [531, 107] on span "Check" at bounding box center [534, 105] width 17 height 6
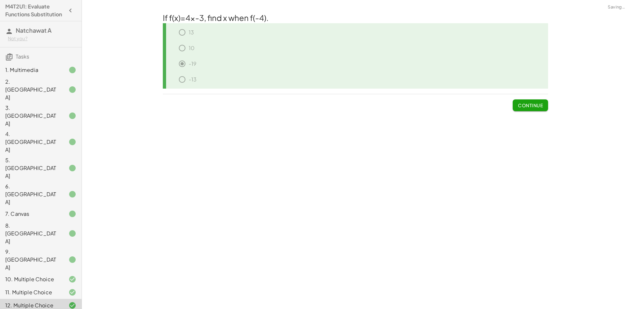
click at [517, 108] on button "Continue" at bounding box center [529, 106] width 35 height 12
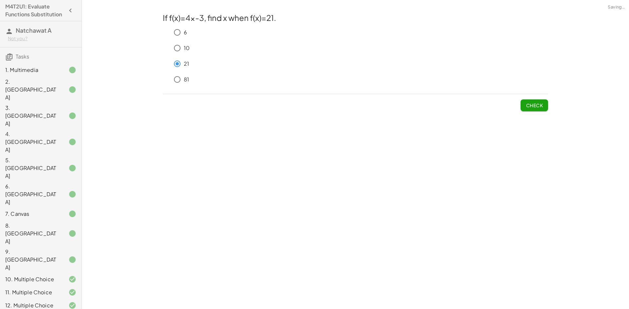
click at [537, 104] on span "Check" at bounding box center [534, 105] width 17 height 6
click at [529, 105] on span "Check" at bounding box center [534, 105] width 17 height 6
click at [0, 0] on div "If f(x)=4x-3, find x when f(x)=21. 6 10 21 81 Check" at bounding box center [0, 0] width 0 height 0
click at [530, 107] on span "Check" at bounding box center [534, 105] width 17 height 6
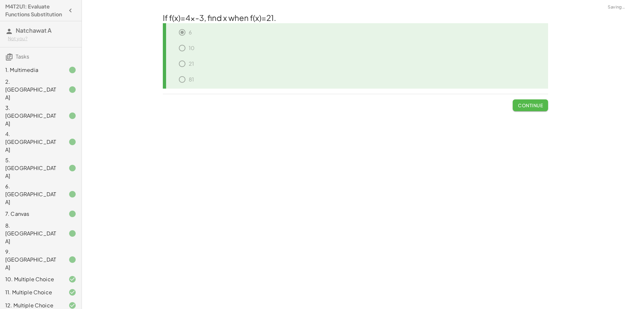
click at [526, 101] on button "Continue" at bounding box center [529, 106] width 35 height 12
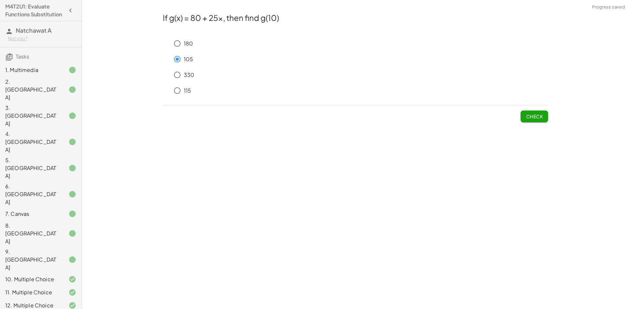
click at [517, 118] on div "Check" at bounding box center [355, 113] width 385 height 17
click at [527, 117] on span "Check" at bounding box center [534, 117] width 17 height 6
click at [513, 109] on div "Check" at bounding box center [355, 113] width 385 height 17
click at [525, 112] on button "Check" at bounding box center [534, 117] width 28 height 12
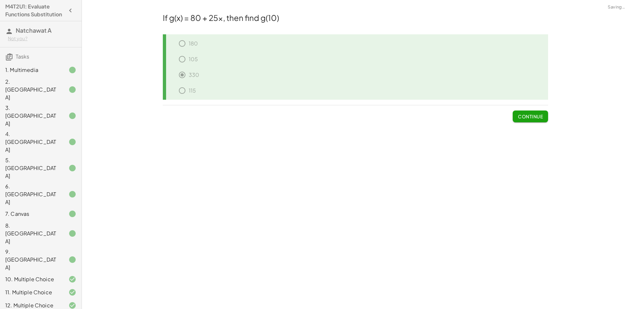
click at [522, 116] on span "Continue" at bounding box center [530, 117] width 25 height 6
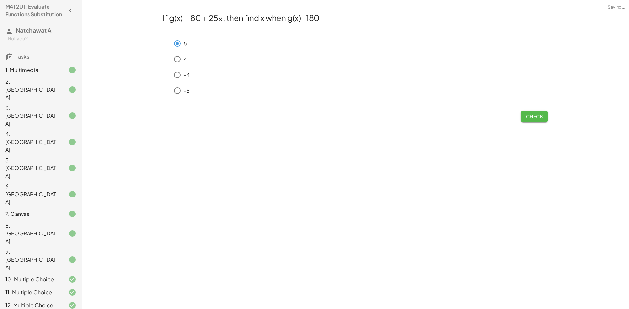
click at [529, 115] on span "Check" at bounding box center [534, 117] width 17 height 6
click at [534, 122] on button "Check" at bounding box center [534, 117] width 28 height 12
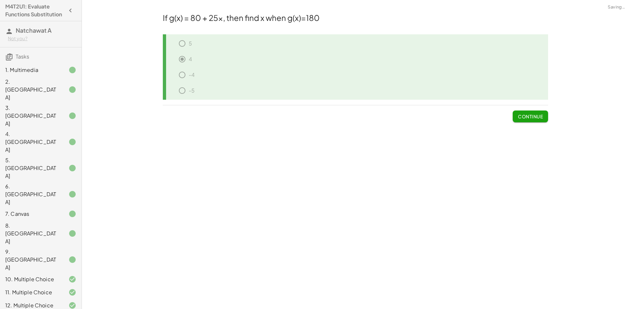
click at [525, 116] on span "Continue" at bounding box center [530, 117] width 25 height 6
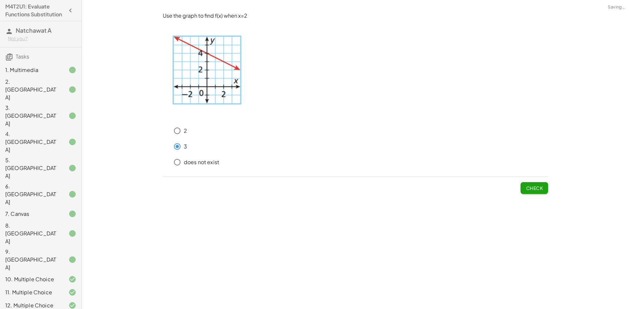
click at [546, 187] on button "Check" at bounding box center [534, 188] width 28 height 12
click at [530, 185] on span "Submit Changes" at bounding box center [521, 188] width 42 height 6
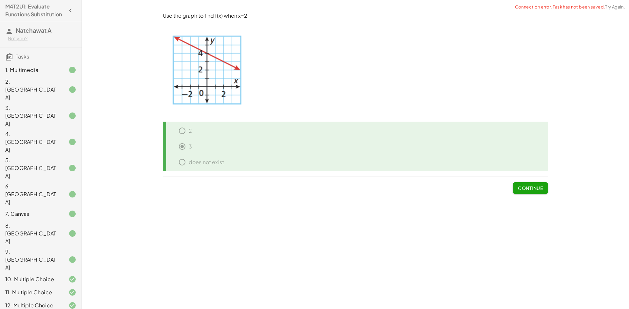
click at [521, 188] on span "Continue" at bounding box center [530, 188] width 25 height 6
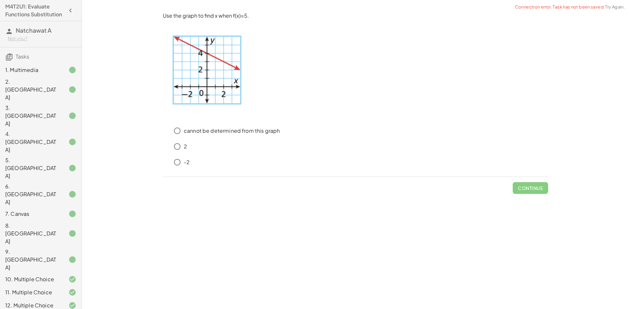
drag, startPoint x: 192, startPoint y: 153, endPoint x: 196, endPoint y: 155, distance: 4.4
click at [192, 153] on div "2" at bounding box center [359, 146] width 377 height 13
click at [186, 144] on p "2" at bounding box center [185, 147] width 3 height 8
click at [539, 188] on span "Check" at bounding box center [534, 188] width 17 height 6
click at [535, 188] on span "Check" at bounding box center [534, 185] width 28 height 17
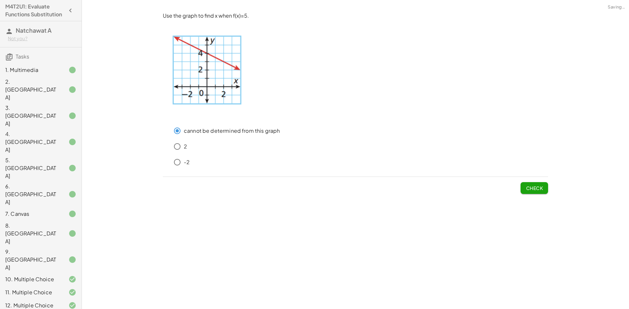
click at [520, 185] on button "Check" at bounding box center [534, 188] width 28 height 12
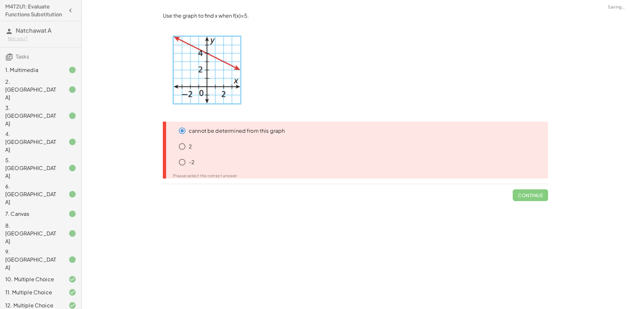
click at [194, 168] on div "-2" at bounding box center [362, 162] width 372 height 13
click at [189, 163] on p "-2" at bounding box center [192, 163] width 6 height 8
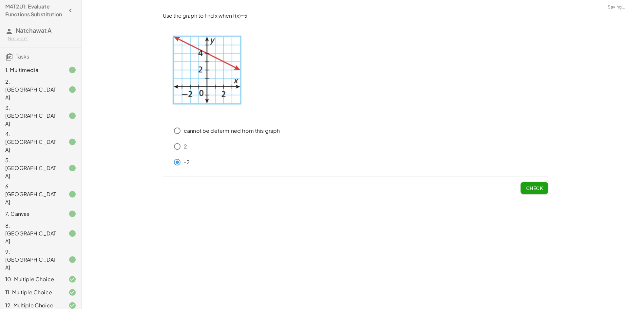
click at [544, 189] on button "Check" at bounding box center [534, 188] width 28 height 12
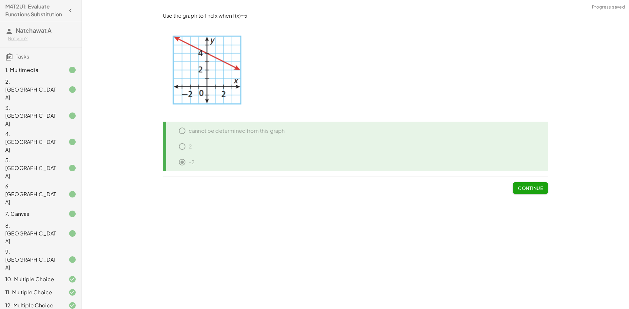
click at [0, 0] on div "Use the graph to find x when f(x)=5. cannot be determined from this graph 2 -2 …" at bounding box center [0, 0] width 0 height 0
drag, startPoint x: 532, startPoint y: 191, endPoint x: 520, endPoint y: 193, distance: 12.4
click at [532, 191] on span "Continue" at bounding box center [530, 188] width 25 height 6
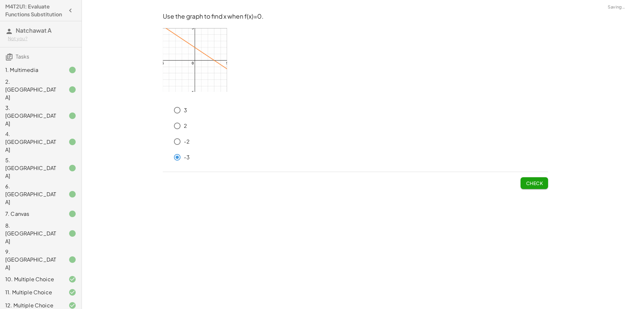
click at [545, 175] on span "Check" at bounding box center [534, 180] width 28 height 17
click at [539, 181] on span "Check" at bounding box center [534, 183] width 17 height 6
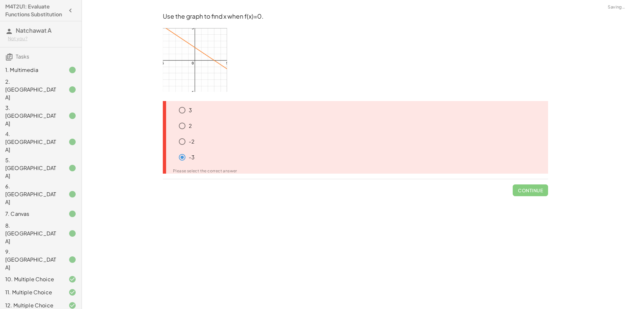
click at [530, 191] on span "Continue" at bounding box center [529, 187] width 35 height 17
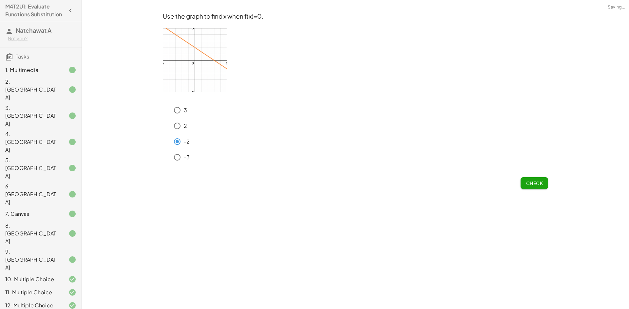
click at [554, 188] on div "**********" at bounding box center [355, 154] width 547 height 309
click at [525, 182] on button "Check" at bounding box center [534, 183] width 28 height 12
click at [535, 184] on span "Check" at bounding box center [534, 183] width 17 height 6
drag, startPoint x: 528, startPoint y: 181, endPoint x: 474, endPoint y: 178, distance: 53.5
click at [528, 181] on span "Check" at bounding box center [534, 183] width 17 height 6
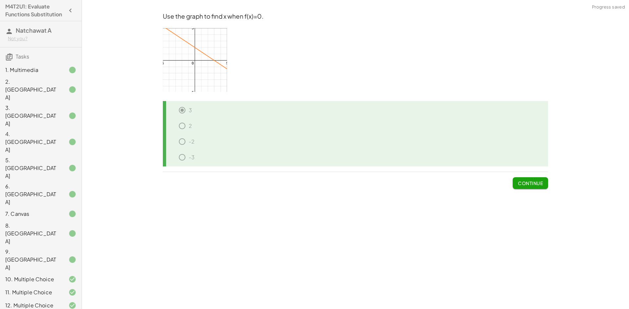
click at [529, 184] on span "Continue" at bounding box center [530, 183] width 25 height 6
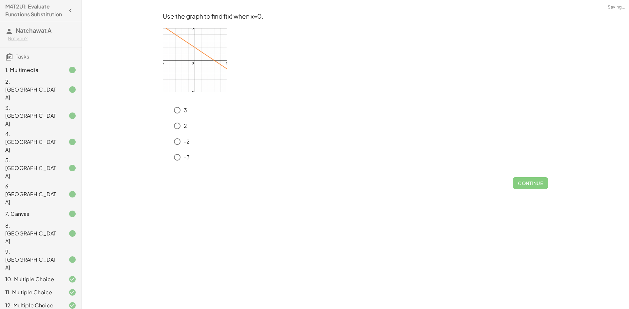
click at [185, 120] on div "2" at bounding box center [359, 126] width 377 height 13
drag, startPoint x: 516, startPoint y: 184, endPoint x: 531, endPoint y: 185, distance: 14.4
click at [519, 184] on div "Check" at bounding box center [355, 180] width 385 height 17
click at [545, 185] on button "Check" at bounding box center [534, 183] width 28 height 12
click at [546, 185] on button "Check" at bounding box center [534, 183] width 28 height 12
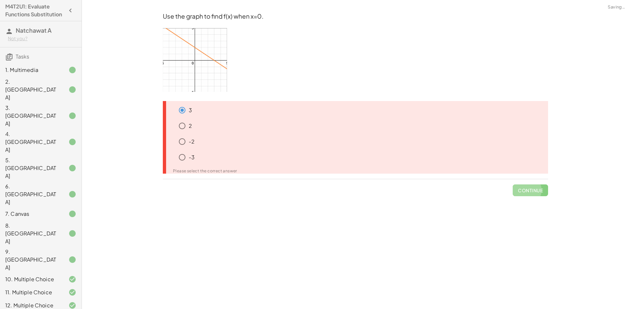
click at [543, 183] on span "Continue" at bounding box center [529, 187] width 35 height 17
click at [175, 151] on div "2" at bounding box center [358, 159] width 380 height 16
click at [192, 126] on p "2" at bounding box center [190, 126] width 3 height 8
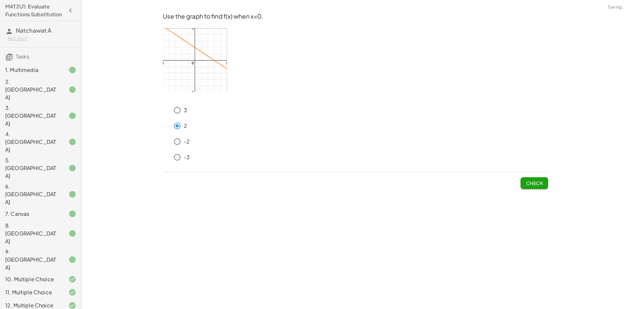
click at [528, 188] on button "Check" at bounding box center [534, 183] width 28 height 12
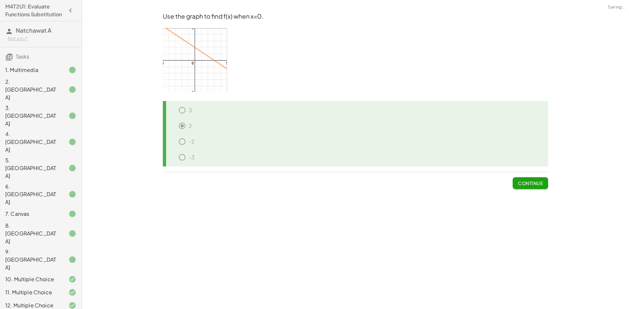
click at [535, 187] on button "Continue" at bounding box center [529, 183] width 35 height 12
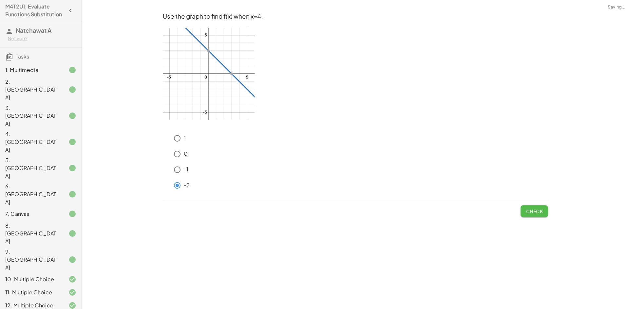
click at [535, 208] on button "Check" at bounding box center [534, 212] width 28 height 12
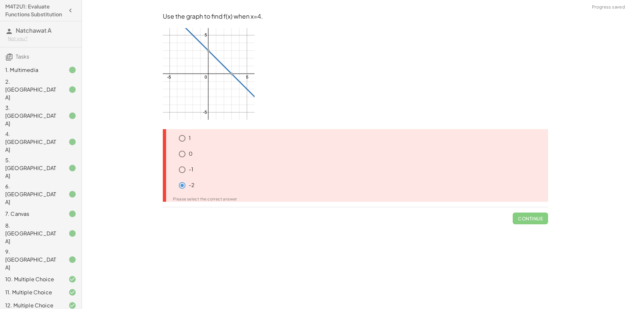
click at [174, 166] on icon at bounding box center [172, 167] width 8 height 8
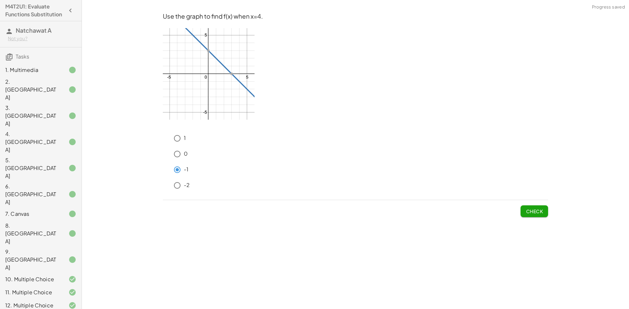
click at [532, 212] on span "Check" at bounding box center [534, 212] width 17 height 6
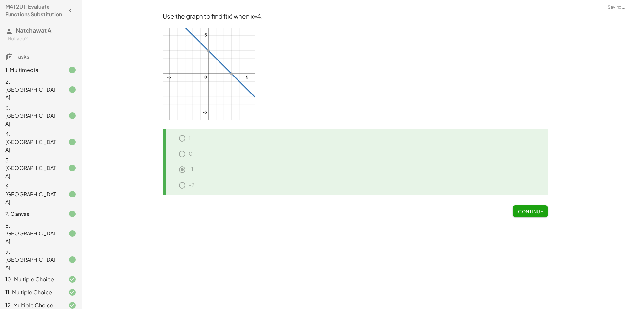
click at [531, 213] on span "Continue" at bounding box center [530, 212] width 25 height 6
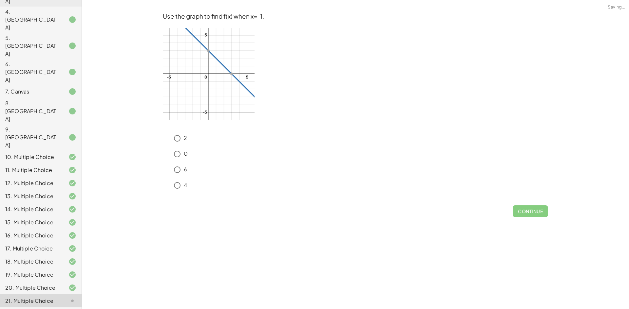
scroll to position [123, 0]
click at [532, 208] on button "Check" at bounding box center [534, 212] width 28 height 12
drag, startPoint x: 530, startPoint y: 211, endPoint x: 515, endPoint y: 211, distance: 15.1
click at [531, 211] on span "Submit Changes" at bounding box center [521, 212] width 42 height 6
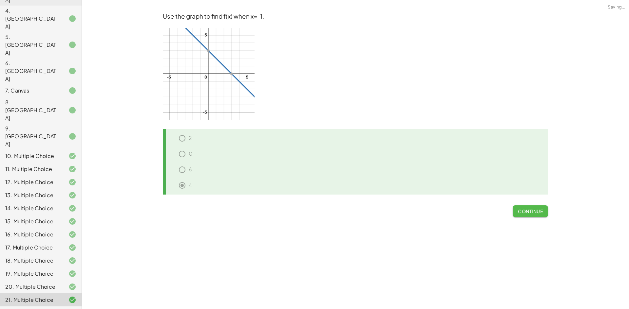
click at [514, 212] on button "Continue" at bounding box center [529, 212] width 35 height 12
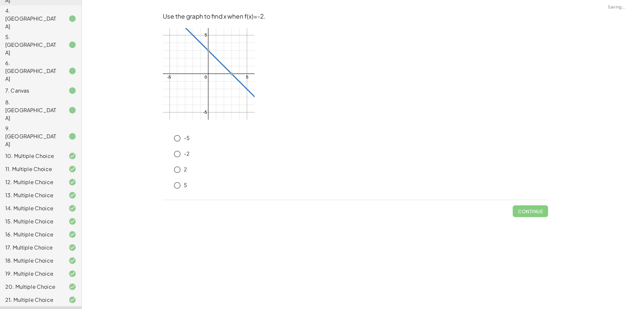
click at [174, 146] on div "-5" at bounding box center [355, 140] width 385 height 16
click at [0, 0] on div "Use the graph to find x when f(x)=-2. -5 -2 2 5 Check" at bounding box center [0, 0] width 0 height 0
click at [547, 213] on button "Check" at bounding box center [534, 212] width 28 height 12
click at [0, 0] on div "Use the graph to find x when f(x)=-2. -5 -2 2 5 Check" at bounding box center [0, 0] width 0 height 0
click at [542, 216] on button "Check" at bounding box center [534, 212] width 28 height 12
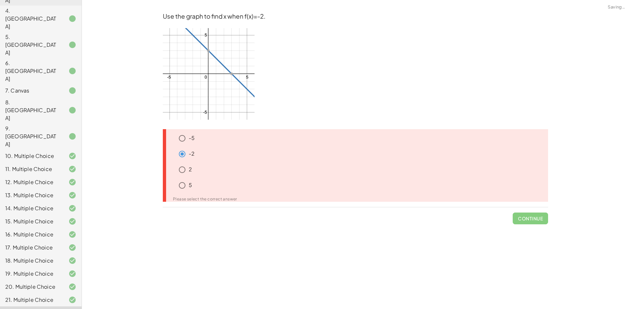
click at [174, 169] on icon at bounding box center [172, 167] width 8 height 8
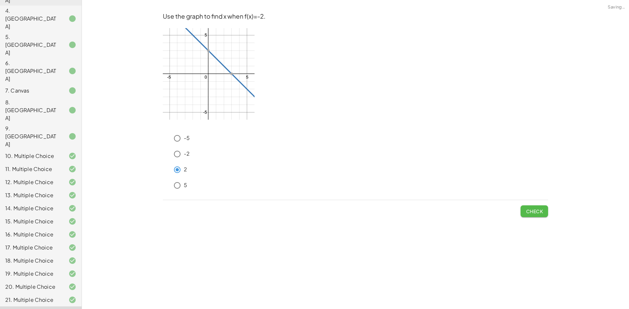
click at [528, 215] on button "Check" at bounding box center [534, 212] width 28 height 12
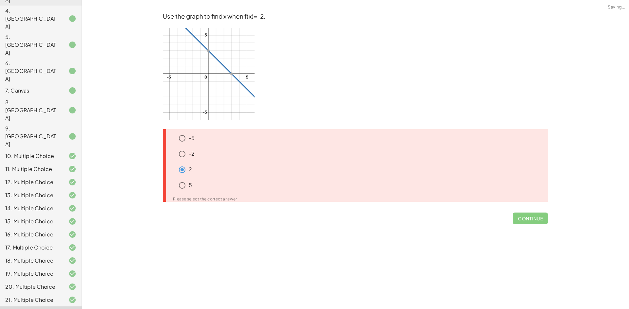
click at [195, 183] on div "5" at bounding box center [362, 185] width 372 height 13
drag, startPoint x: 190, startPoint y: 184, endPoint x: 184, endPoint y: 185, distance: 5.3
click at [190, 185] on p "5" at bounding box center [190, 186] width 3 height 8
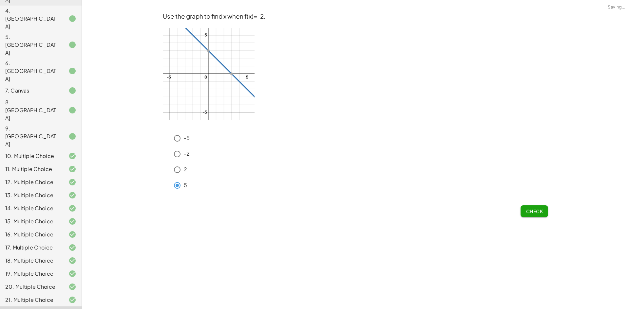
click at [531, 209] on span "Check" at bounding box center [534, 212] width 17 height 6
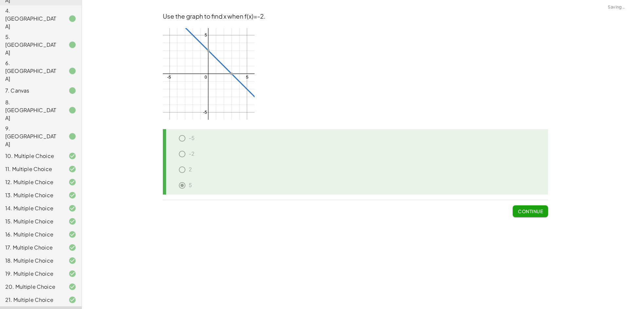
click at [539, 211] on span "Continue" at bounding box center [530, 212] width 25 height 6
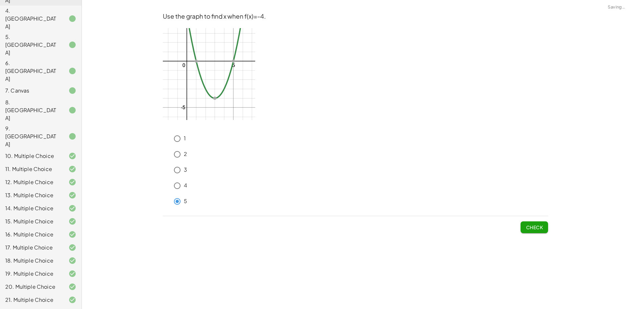
click at [535, 224] on button "Check" at bounding box center [534, 228] width 28 height 12
drag, startPoint x: 519, startPoint y: 231, endPoint x: 541, endPoint y: 234, distance: 21.9
click at [522, 231] on div "Check" at bounding box center [355, 224] width 385 height 17
drag, startPoint x: 541, startPoint y: 234, endPoint x: 519, endPoint y: 232, distance: 22.1
click at [0, 0] on div "Use the graph to find x when f(x)=-4. 1 2 3 4 5 Check" at bounding box center [0, 0] width 0 height 0
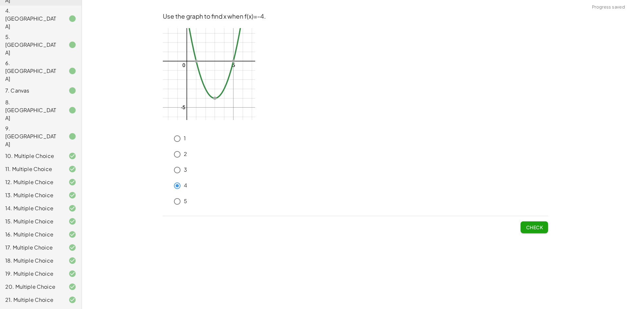
click at [522, 228] on button "Check" at bounding box center [534, 228] width 28 height 12
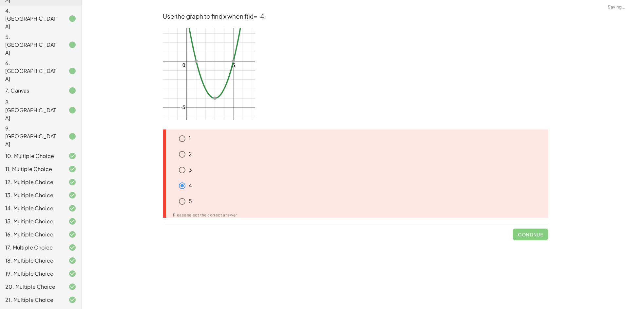
drag, startPoint x: 394, startPoint y: 228, endPoint x: 364, endPoint y: 229, distance: 29.2
click at [391, 229] on div "Continue" at bounding box center [355, 232] width 385 height 17
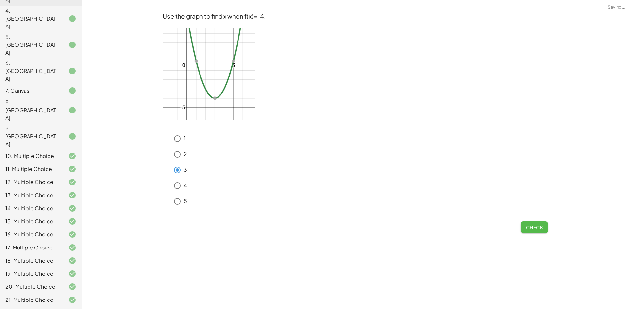
click at [531, 224] on button "Check" at bounding box center [534, 228] width 28 height 12
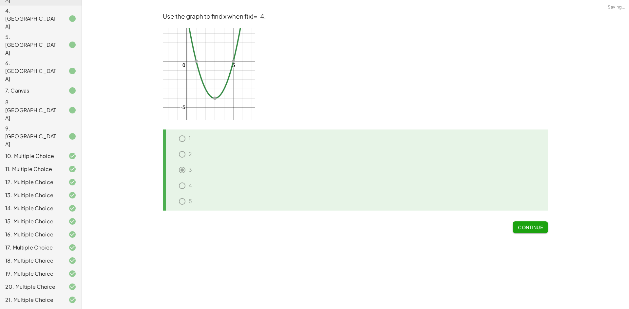
click at [0, 0] on div "Use the graph to find x when f(x)=-4. 1 2 3 4 5 Continue" at bounding box center [0, 0] width 0 height 0
click at [533, 230] on span "Continue" at bounding box center [530, 228] width 25 height 6
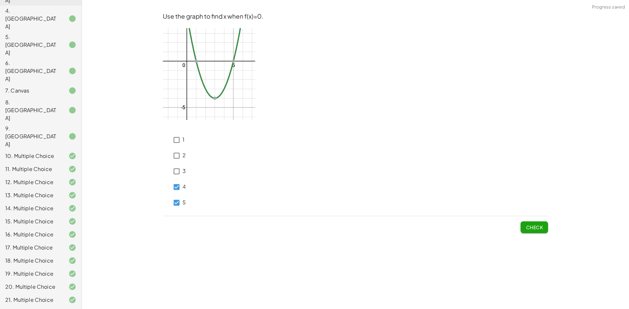
click at [526, 225] on span "Check" at bounding box center [534, 228] width 17 height 6
click at [527, 228] on span "Check" at bounding box center [534, 228] width 17 height 6
click at [525, 227] on button "Check" at bounding box center [534, 228] width 28 height 12
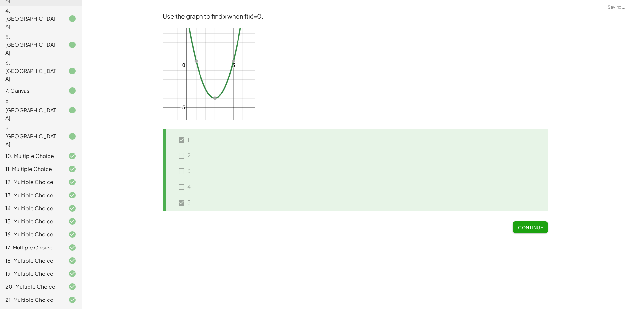
click at [525, 227] on span "Continue" at bounding box center [530, 228] width 25 height 6
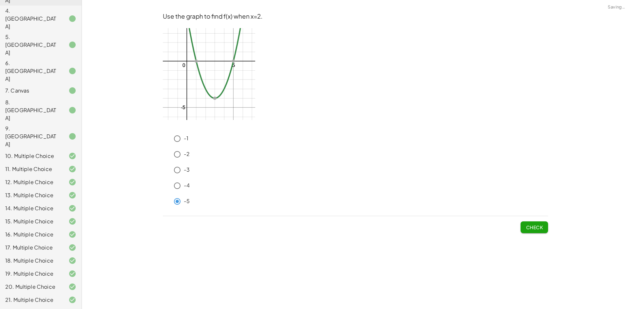
click at [537, 230] on span "Check" at bounding box center [534, 228] width 17 height 6
click at [185, 166] on p "-3" at bounding box center [187, 170] width 6 height 8
click at [536, 232] on button "Check" at bounding box center [534, 228] width 28 height 12
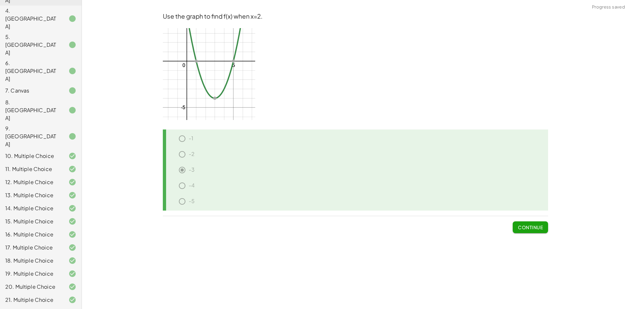
click at [533, 229] on span "Continue" at bounding box center [530, 228] width 25 height 6
